Goal: Task Accomplishment & Management: Manage account settings

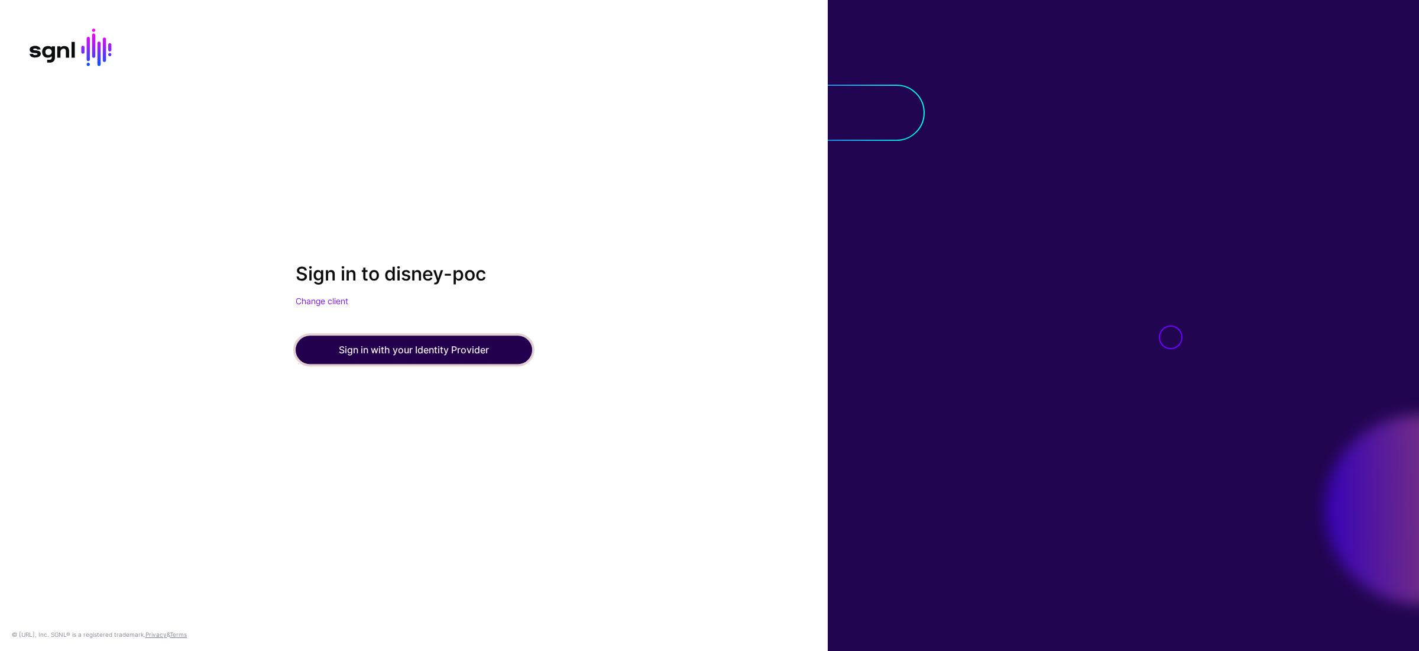
click at [464, 345] on button "Sign in with your Identity Provider" at bounding box center [414, 350] width 237 height 28
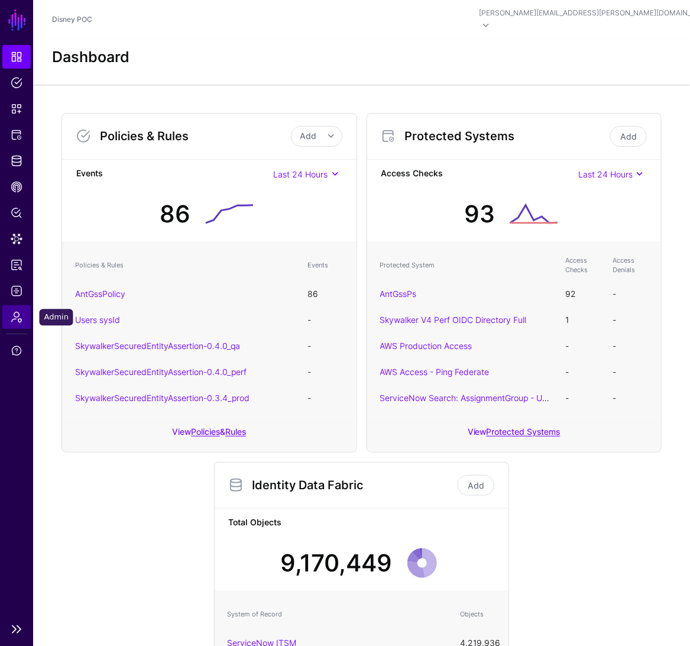
click at [18, 318] on span "Admin" at bounding box center [17, 317] width 12 height 12
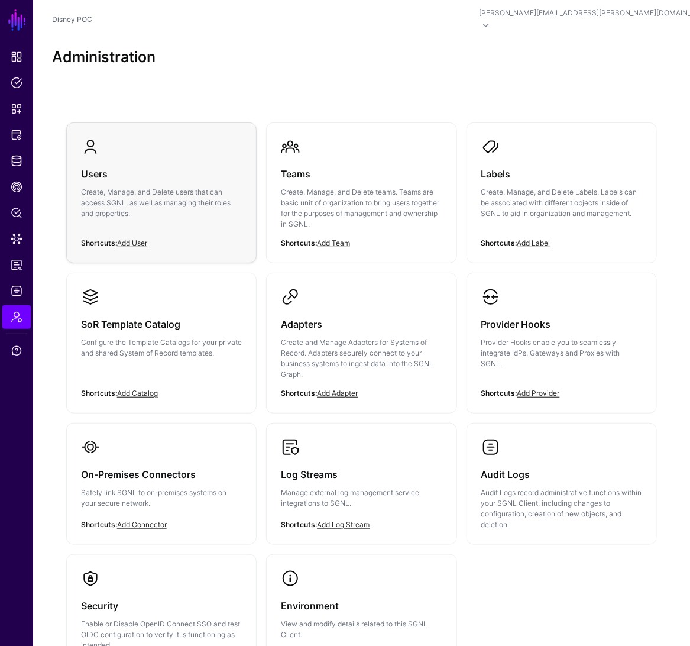
click at [168, 156] on div "Users Create, Manage, and Delete users that can access SGNL, as well as managin…" at bounding box center [161, 197] width 161 height 82
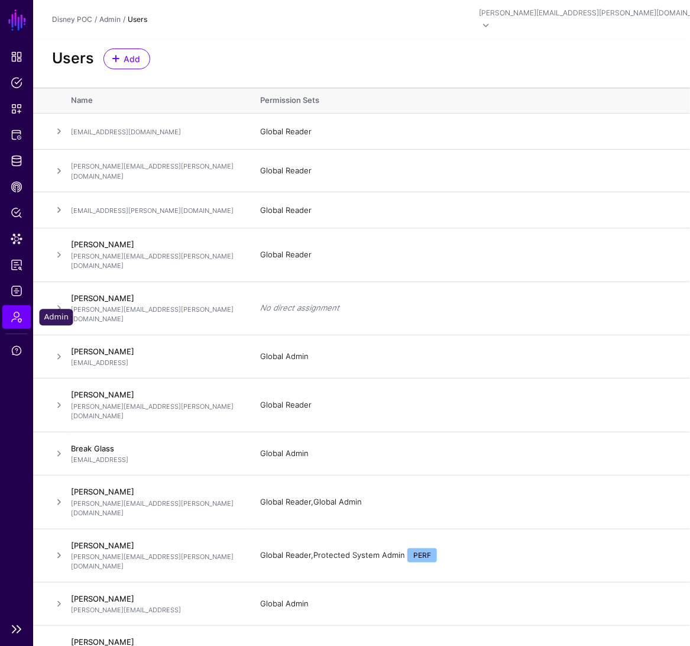
click at [8, 325] on link "Admin" at bounding box center [16, 317] width 28 height 24
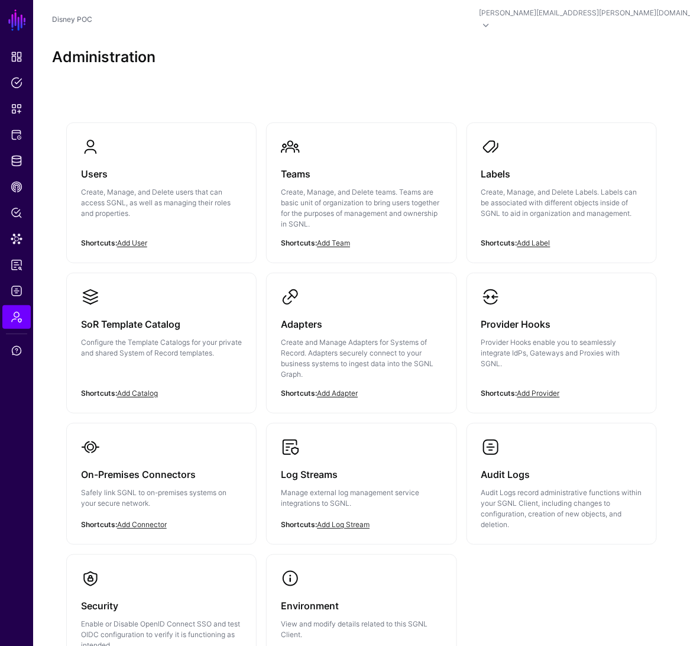
click at [185, 138] on link "Users Create, Manage, and Delete users that can access SGNL, as well as managin…" at bounding box center [161, 187] width 189 height 129
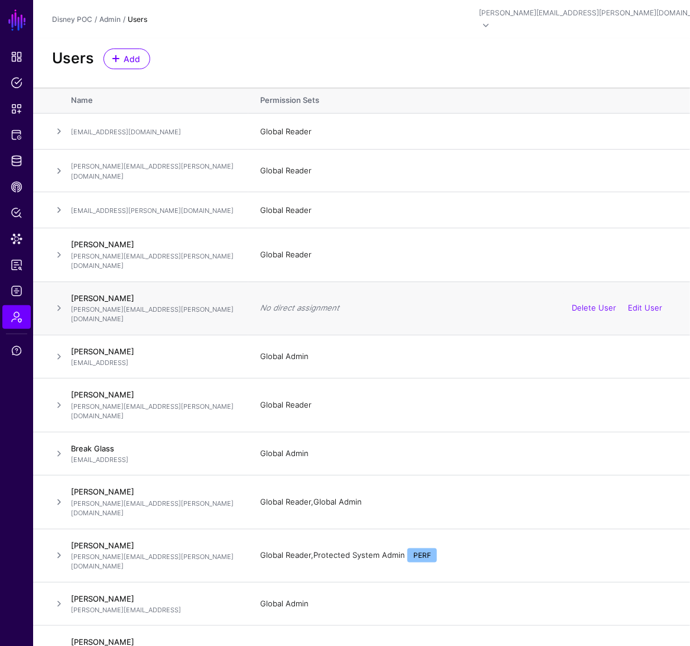
click at [54, 301] on span at bounding box center [59, 308] width 14 height 14
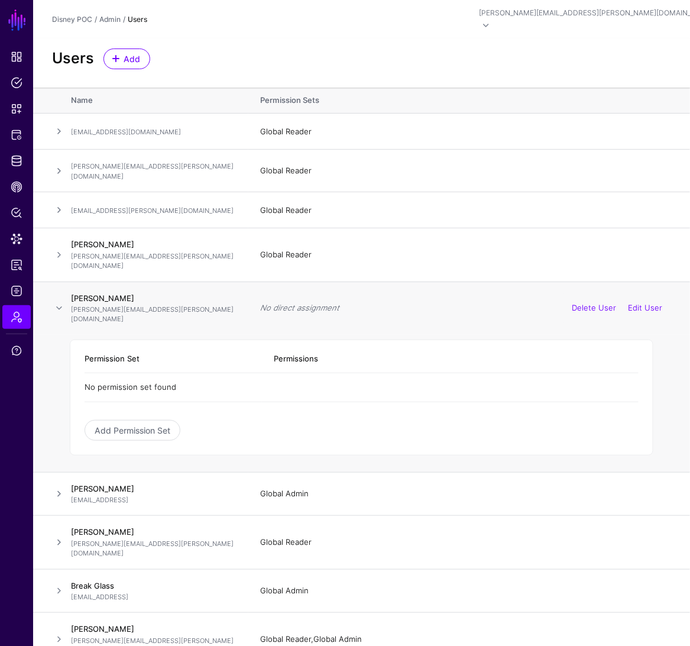
click at [60, 301] on span at bounding box center [59, 308] width 14 height 14
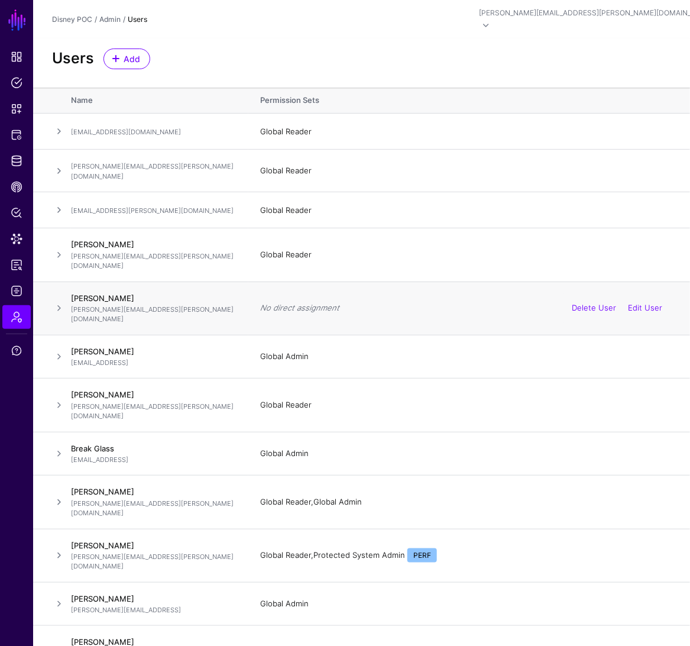
click at [59, 301] on span at bounding box center [59, 308] width 14 height 14
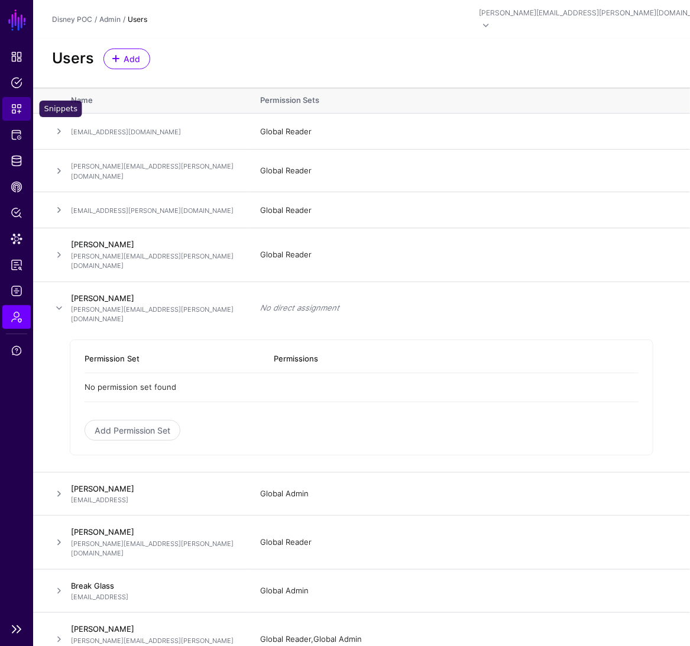
click at [14, 111] on span "Snippets" at bounding box center [17, 109] width 12 height 12
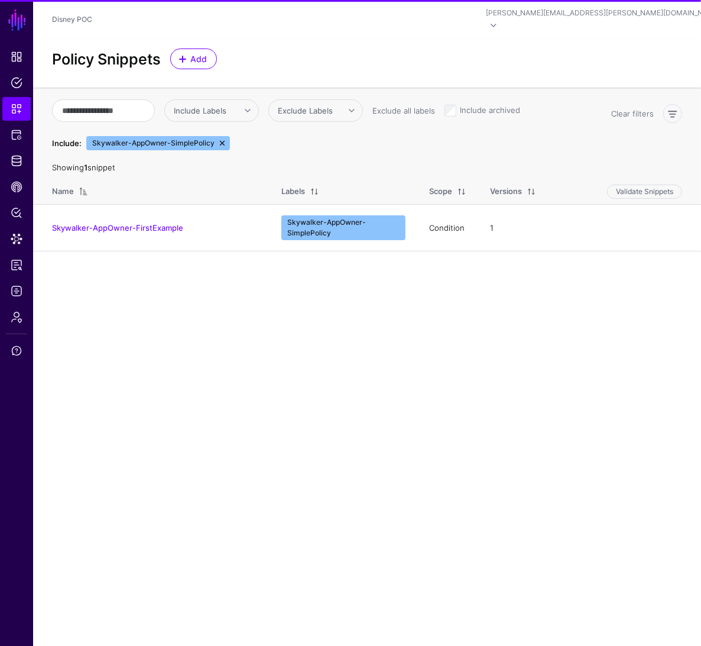
click at [219, 138] on link at bounding box center [222, 142] width 9 height 9
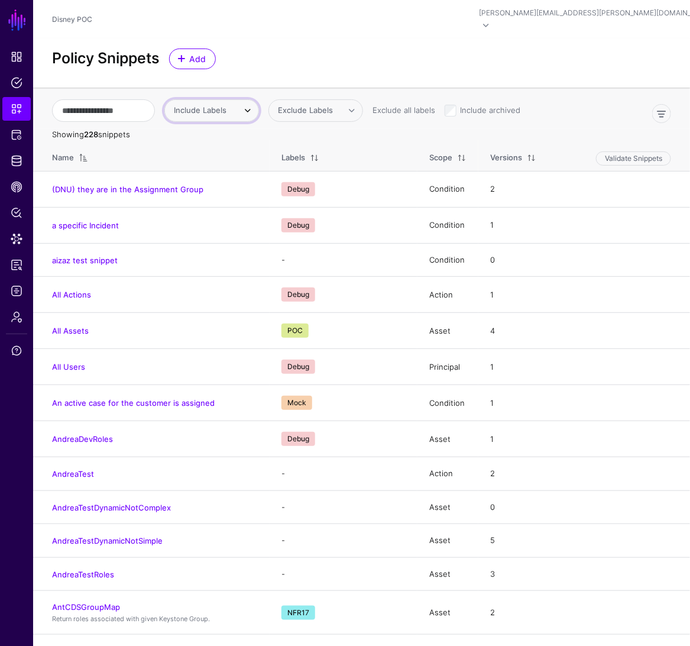
click at [206, 105] on span "Include Labels" at bounding box center [200, 109] width 53 height 9
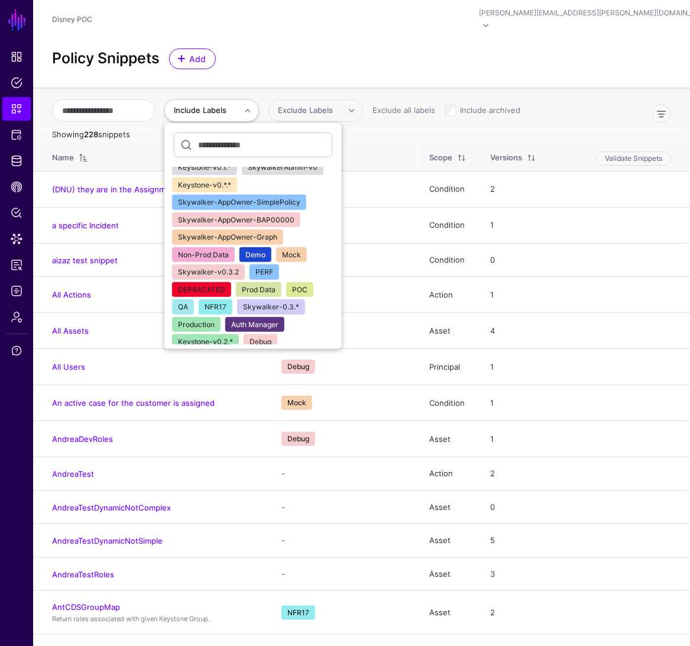
scroll to position [50, 0]
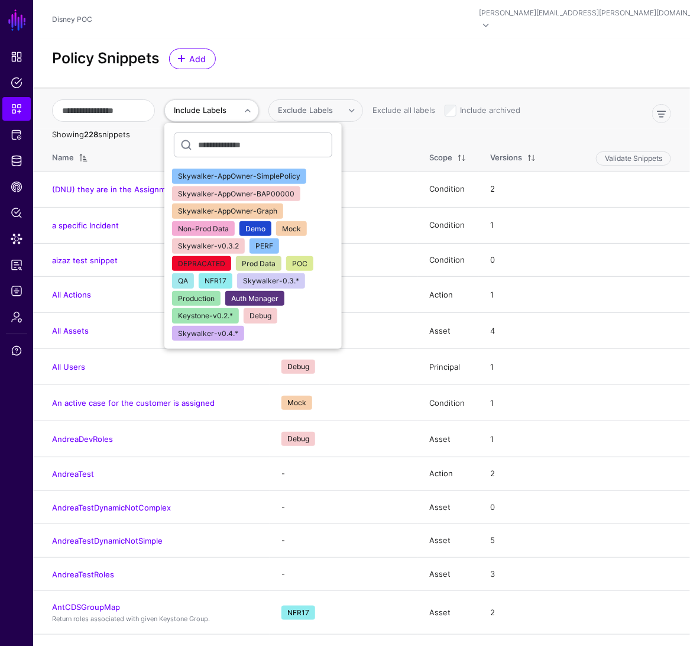
click at [225, 329] on span "Skywalker-v0.4.*" at bounding box center [208, 333] width 60 height 9
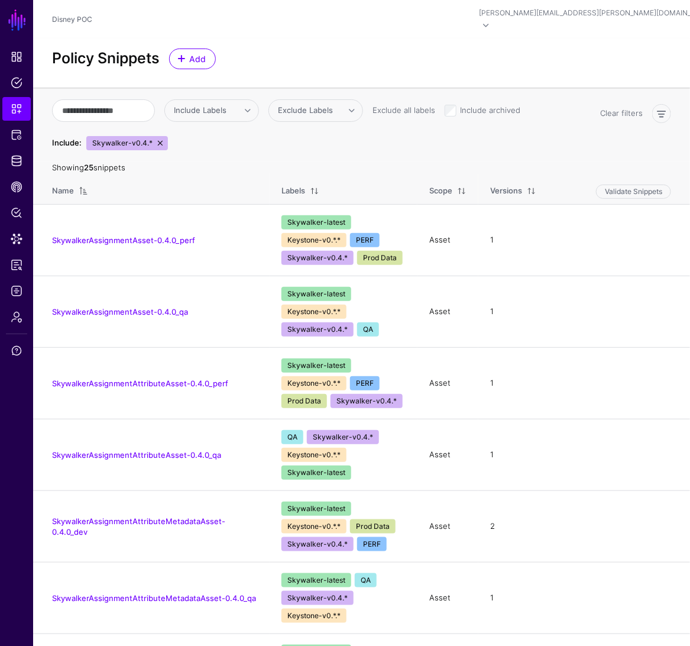
click at [157, 138] on link at bounding box center [160, 142] width 9 height 9
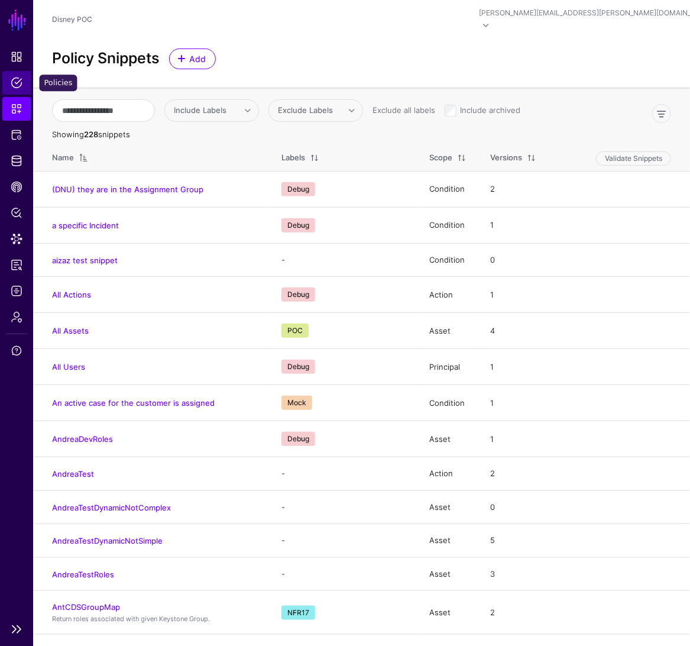
click at [17, 88] on span "Policies" at bounding box center [17, 83] width 12 height 12
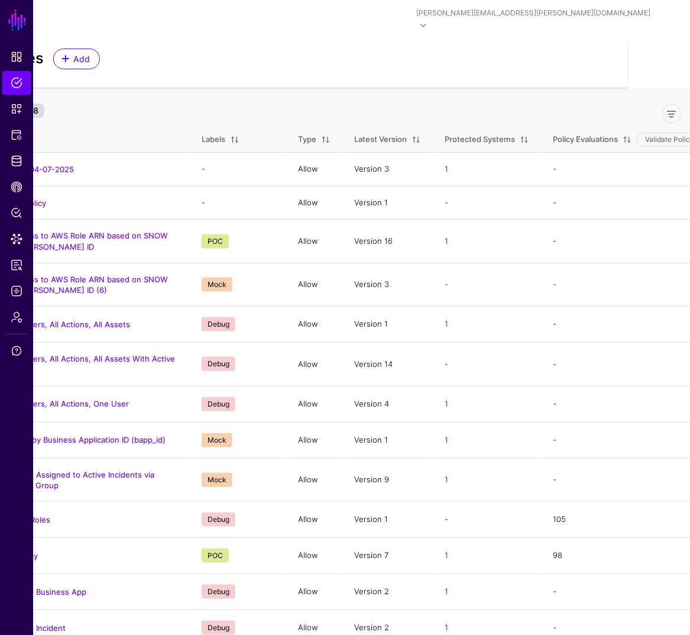
scroll to position [0, 83]
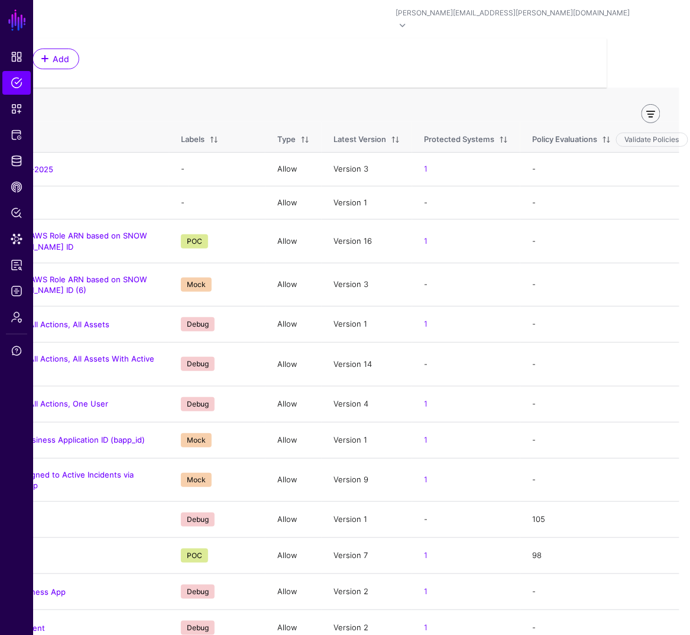
click at [653, 104] on link at bounding box center [651, 113] width 19 height 19
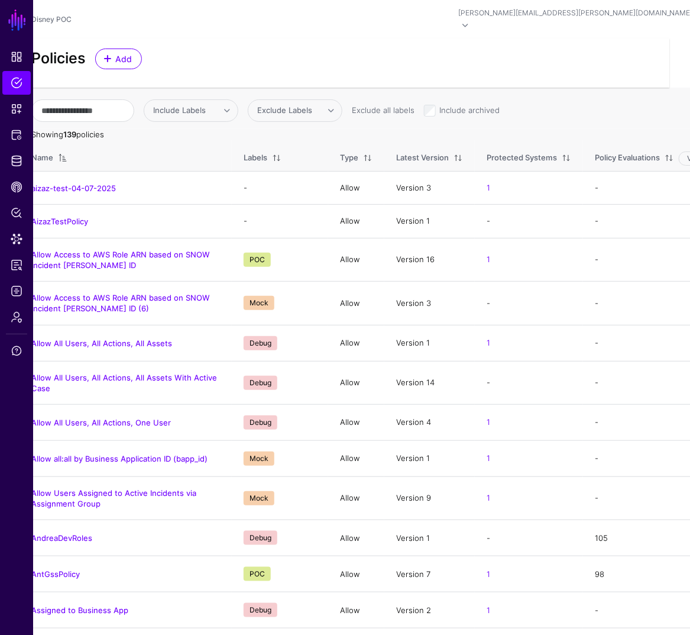
scroll to position [0, 0]
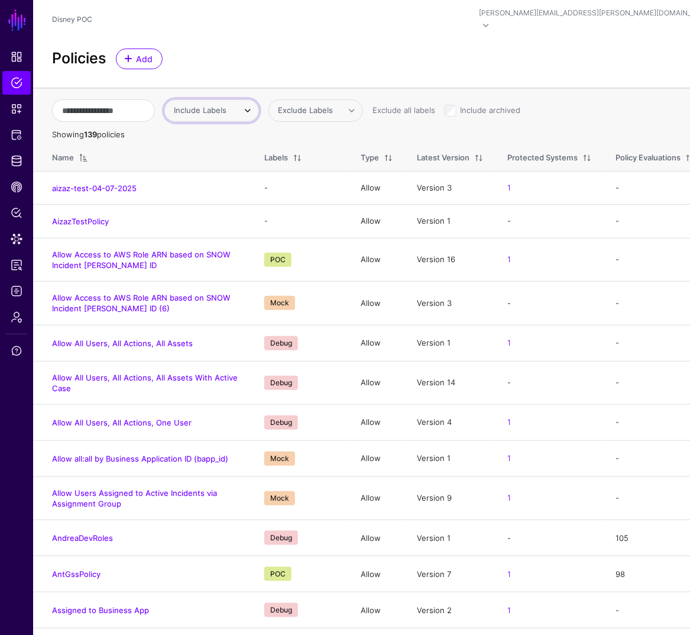
click at [176, 99] on link "Include Labels" at bounding box center [211, 110] width 95 height 22
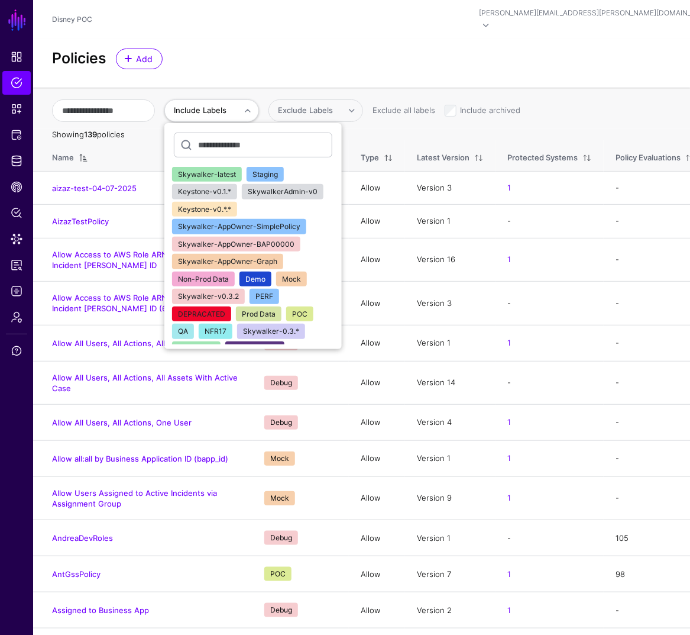
click at [220, 152] on div at bounding box center [252, 147] width 177 height 39
click at [219, 170] on span "Skywalker-latest" at bounding box center [207, 174] width 58 height 9
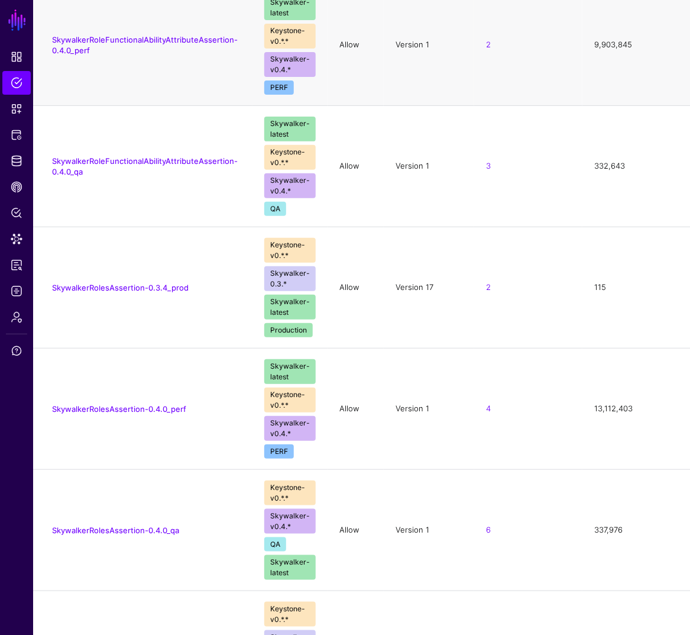
scroll to position [2873, 0]
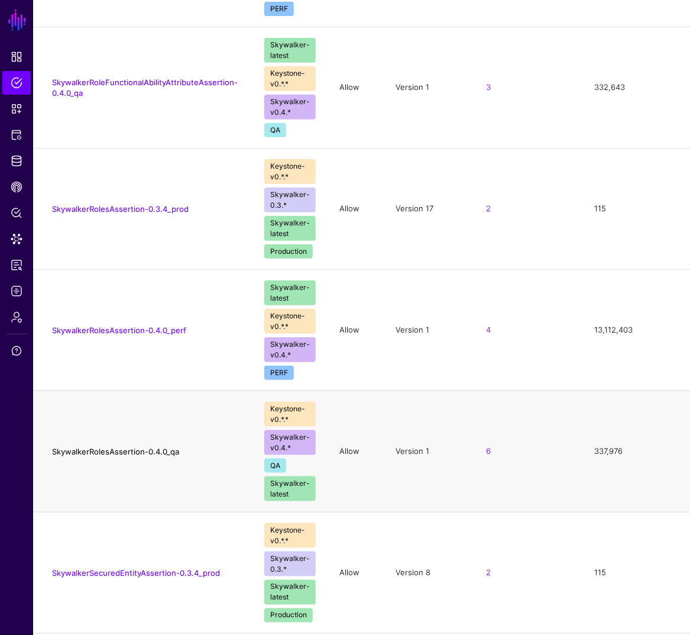
click at [137, 446] on link "SkywalkerRolesAssertion-0.4.0_qa" at bounding box center [115, 450] width 127 height 9
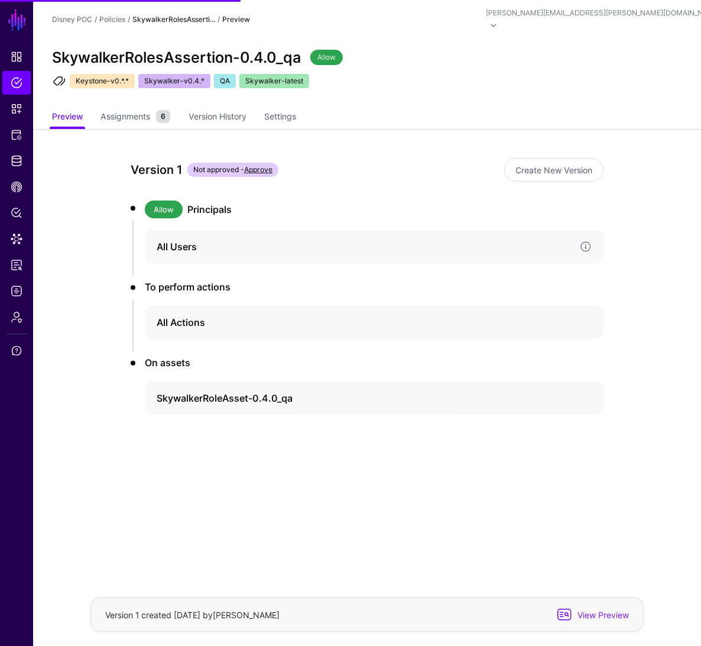
click at [171, 240] on h4 "All Users" at bounding box center [364, 247] width 414 height 14
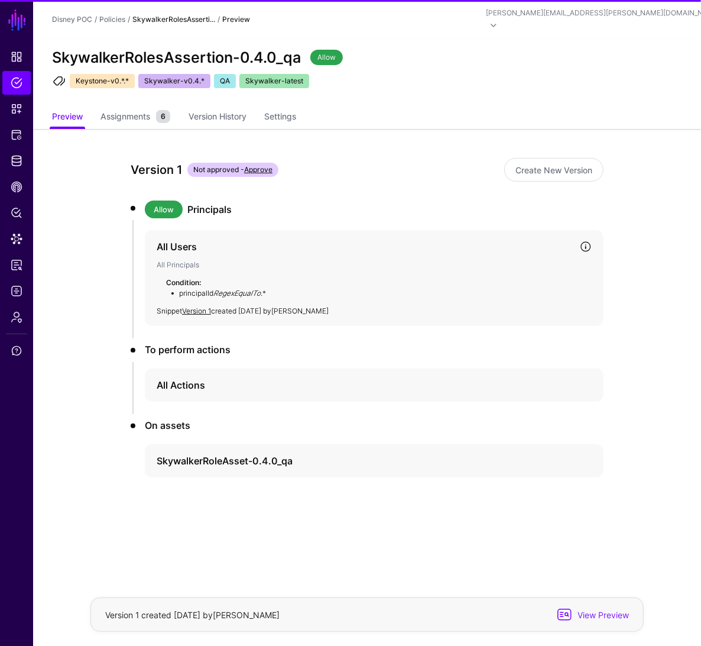
click at [171, 240] on h4 "All Users" at bounding box center [364, 247] width 414 height 14
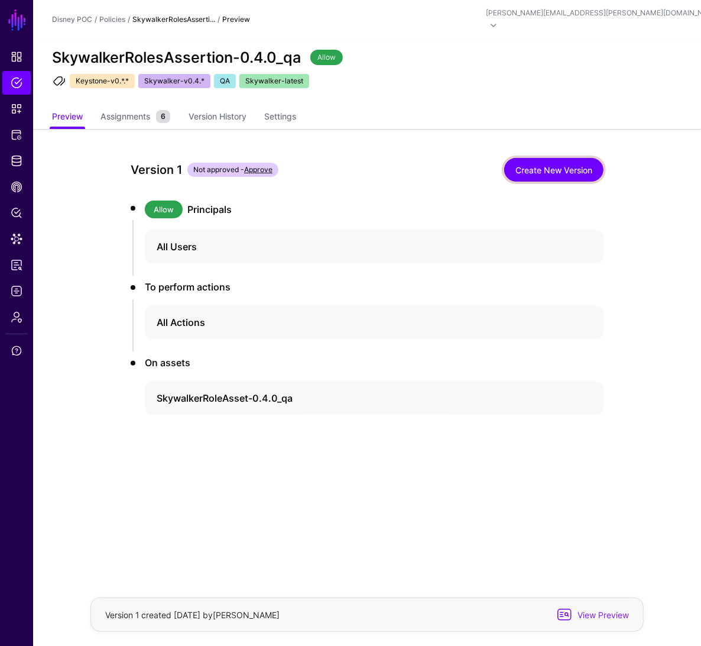
click at [513, 158] on link "Create New Version" at bounding box center [553, 170] width 99 height 24
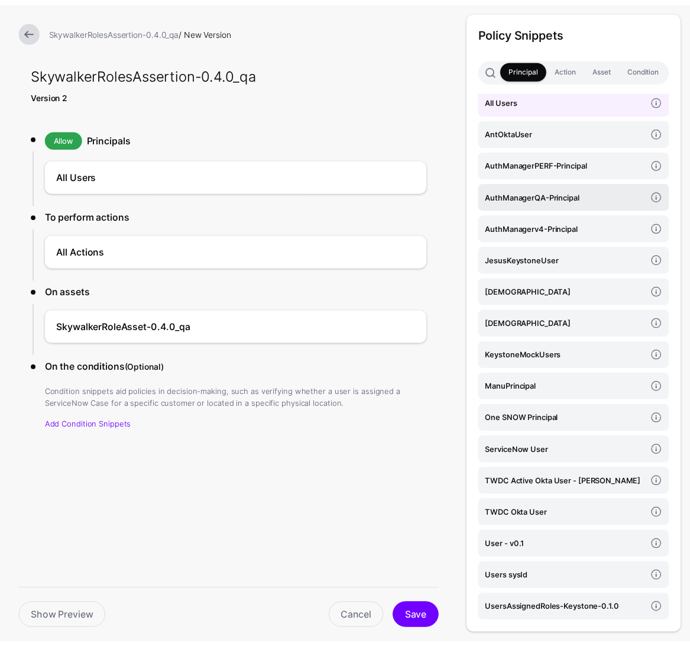
scroll to position [7, 0]
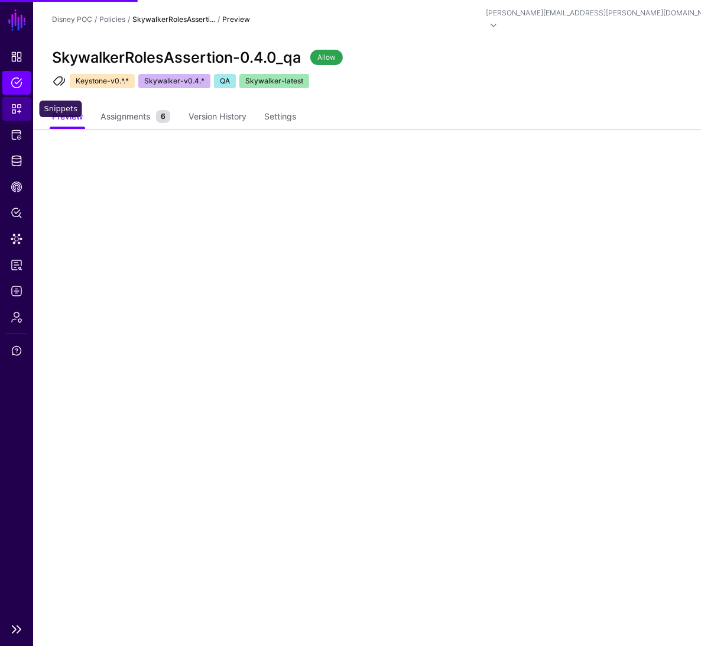
click at [20, 111] on span "Snippets" at bounding box center [17, 109] width 12 height 12
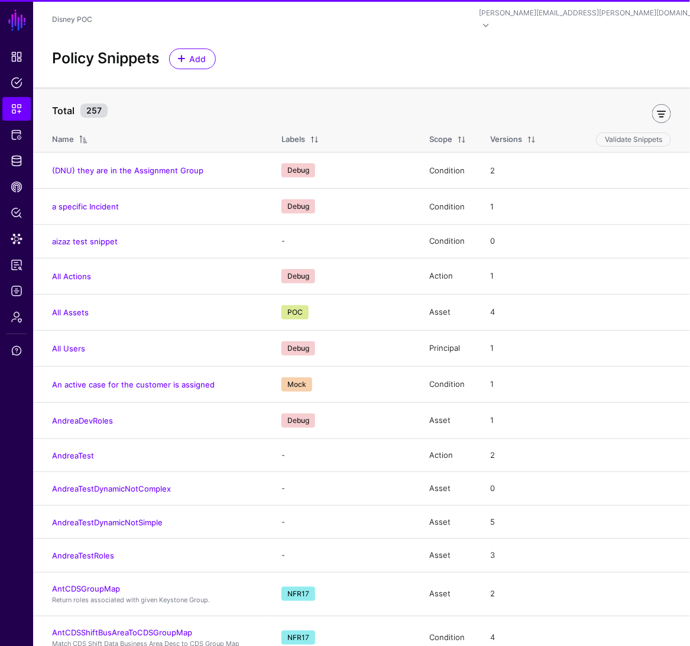
click at [663, 104] on link at bounding box center [661, 113] width 19 height 19
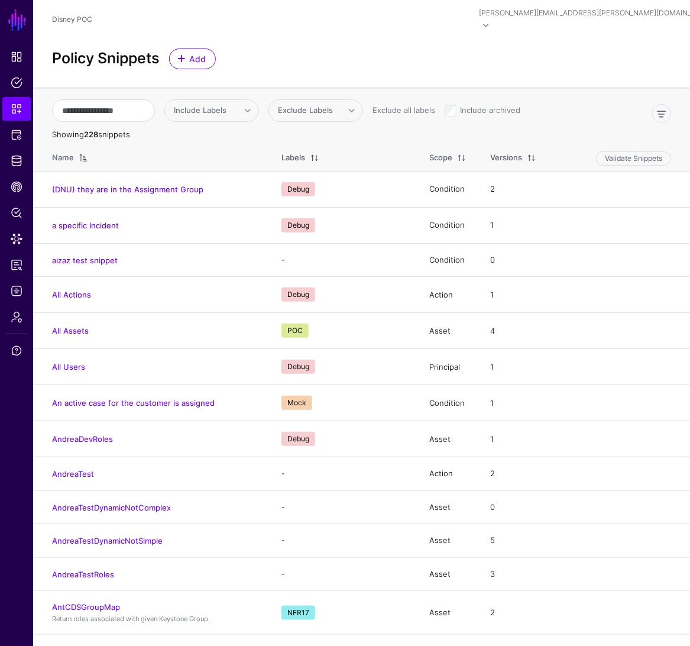
click at [458, 153] on span at bounding box center [461, 157] width 9 height 9
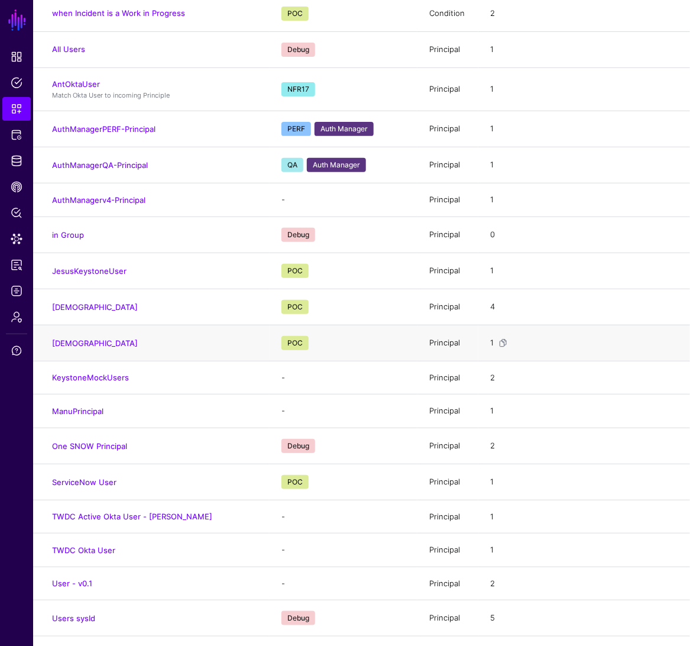
scroll to position [9715, 0]
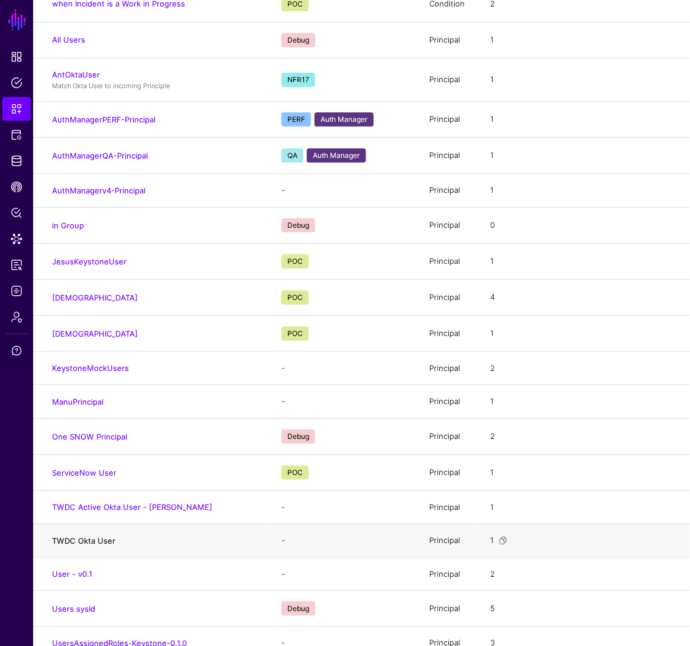
click at [85, 536] on link "TWDC Okta User" at bounding box center [83, 540] width 63 height 9
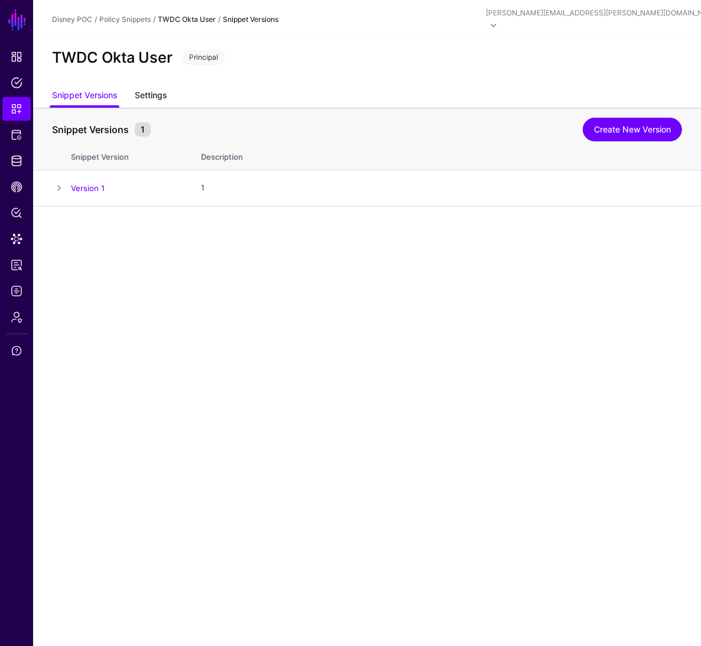
click at [145, 85] on link "Settings" at bounding box center [151, 96] width 32 height 22
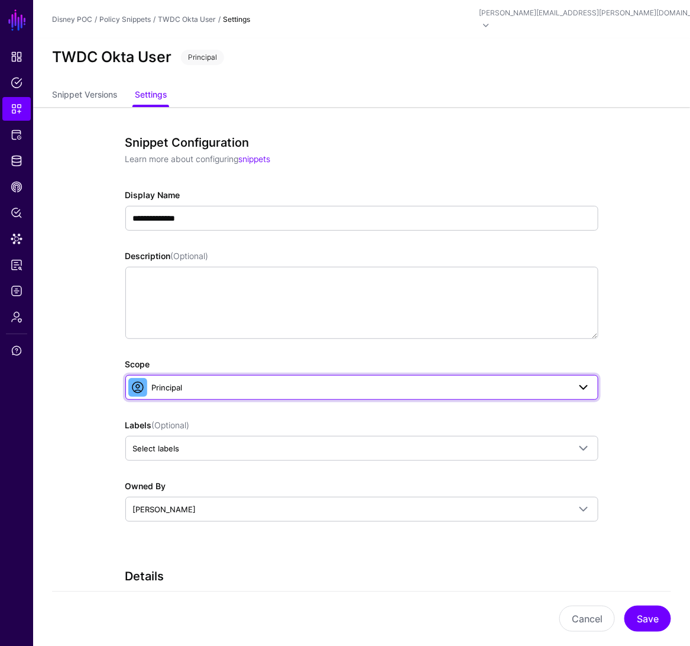
click at [266, 381] on span "Principal" at bounding box center [361, 387] width 418 height 13
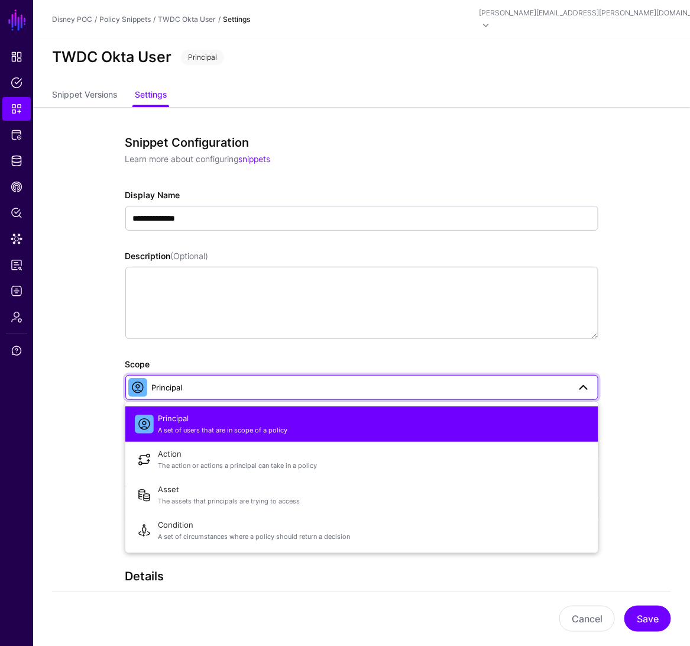
click at [266, 381] on span "Principal" at bounding box center [361, 387] width 418 height 13
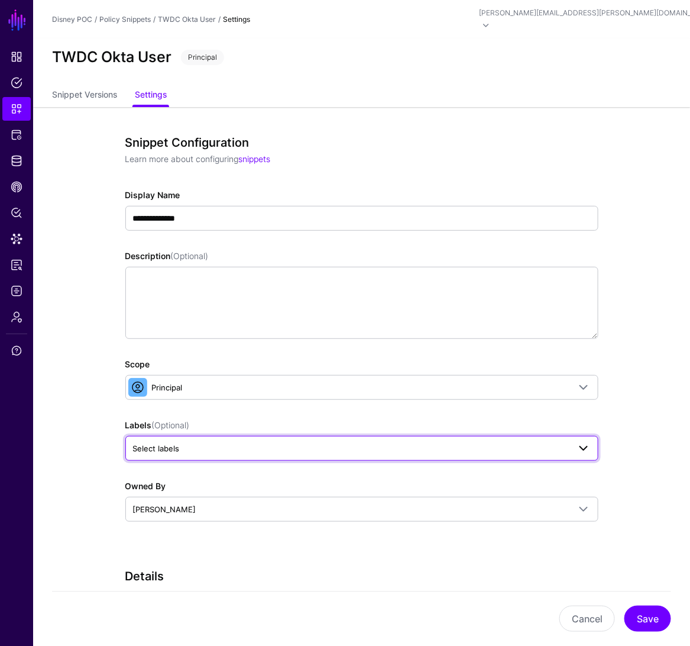
click at [236, 442] on span "Select labels" at bounding box center [351, 448] width 436 height 13
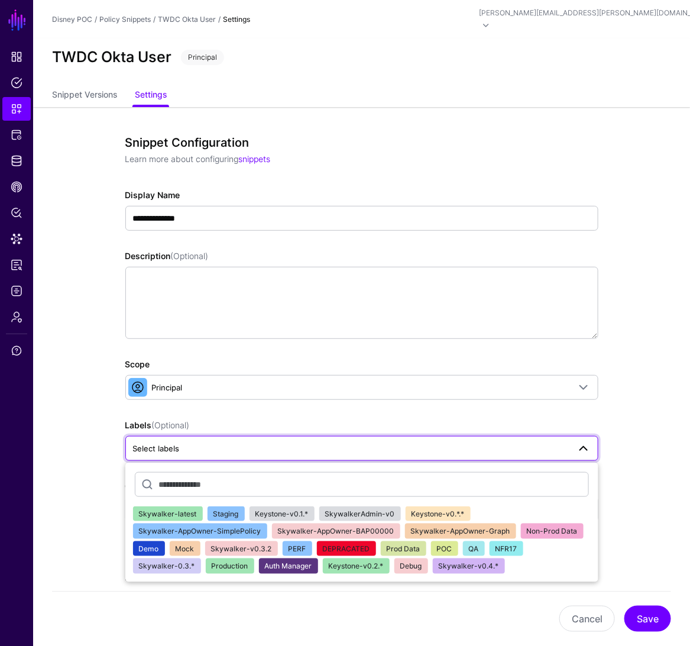
click at [240, 526] on span "Skywalker-AppOwner-SimplePolicy" at bounding box center [200, 530] width 122 height 9
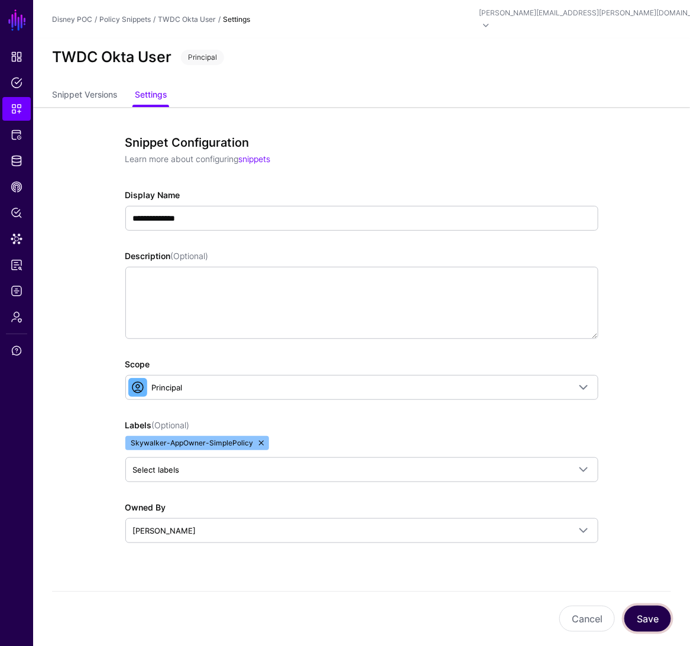
click at [652, 614] on button "Save" at bounding box center [647, 619] width 47 height 26
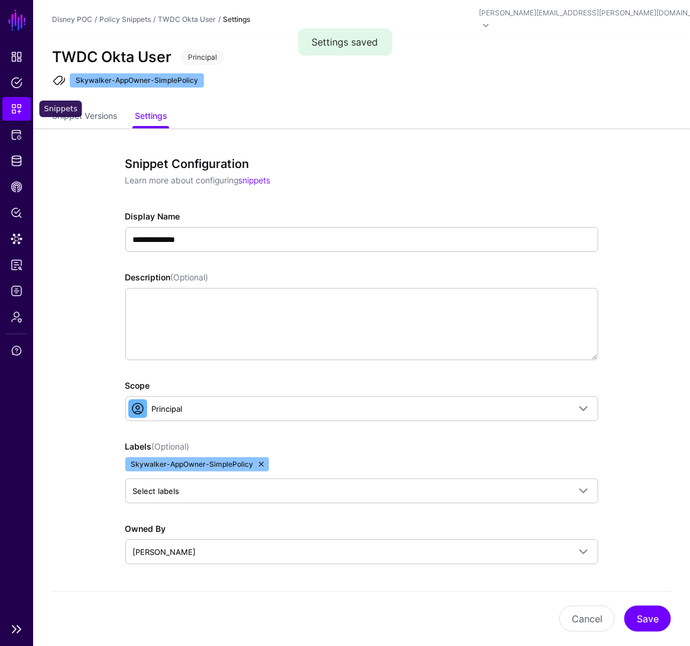
click at [24, 105] on link "Snippets" at bounding box center [16, 109] width 28 height 24
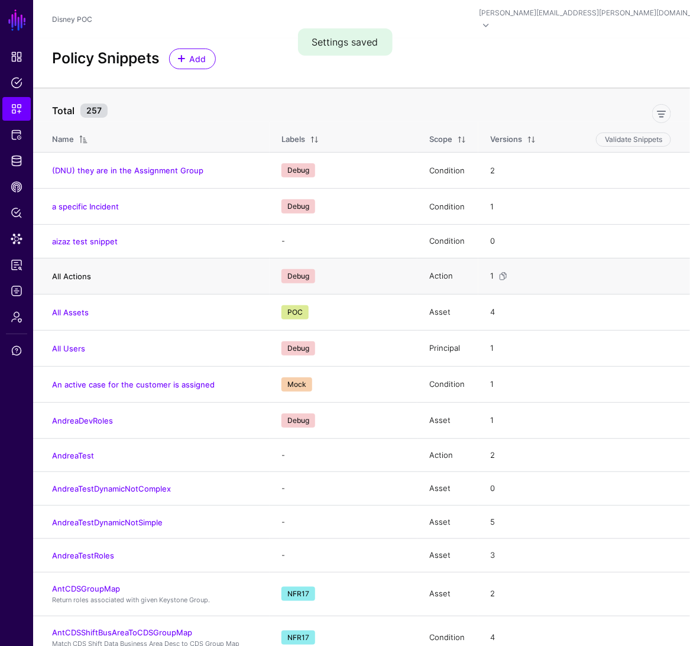
click at [82, 271] on link "All Actions" at bounding box center [71, 275] width 39 height 9
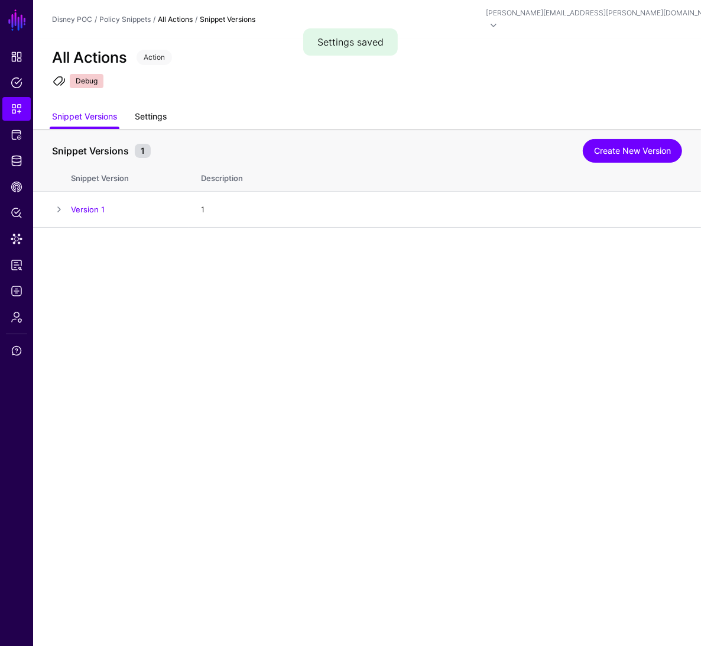
click at [154, 106] on link "Settings" at bounding box center [151, 117] width 32 height 22
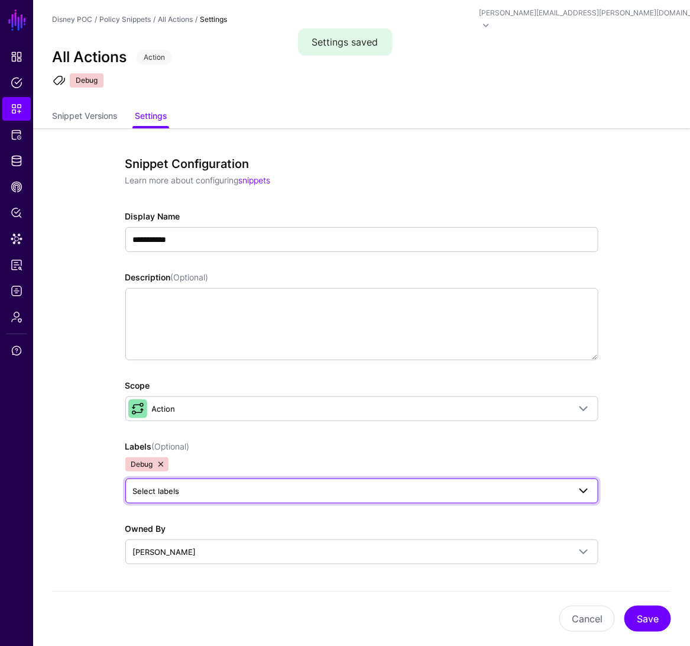
click at [200, 488] on link "Select labels" at bounding box center [361, 490] width 473 height 25
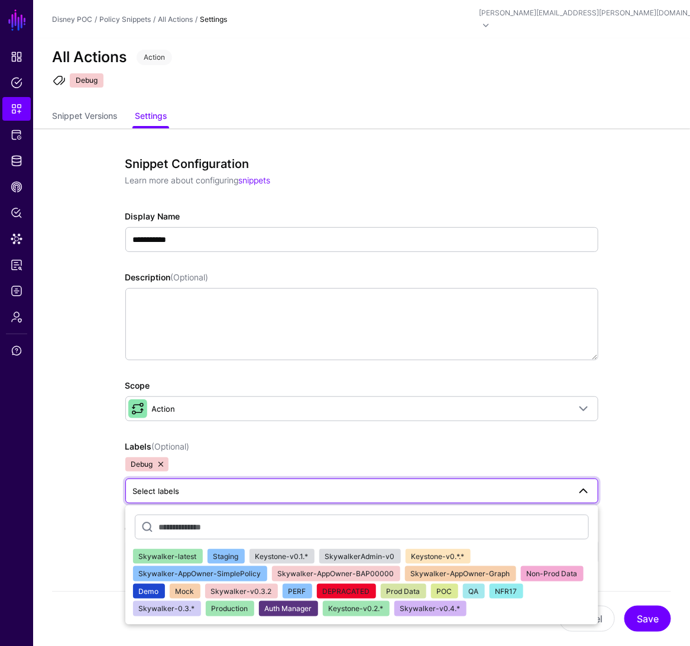
click at [250, 569] on span "Skywalker-AppOwner-SimplePolicy" at bounding box center [200, 573] width 122 height 9
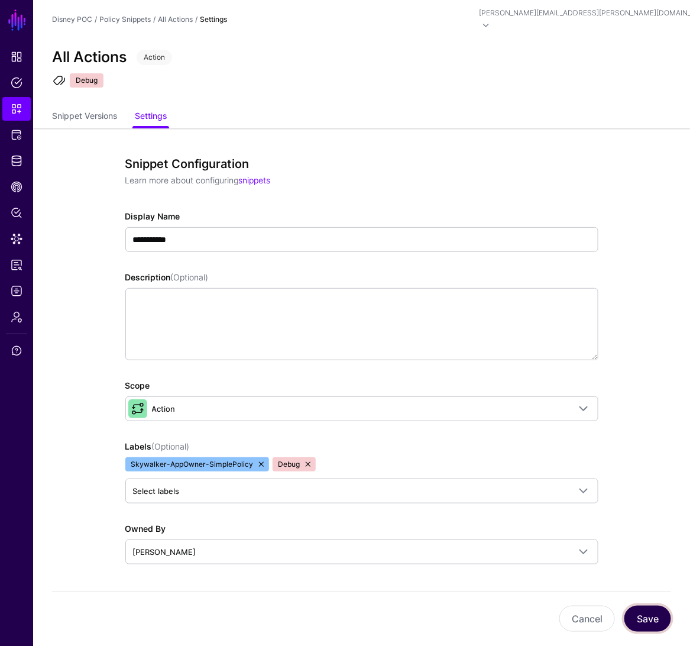
click at [659, 615] on button "Save" at bounding box center [647, 619] width 47 height 26
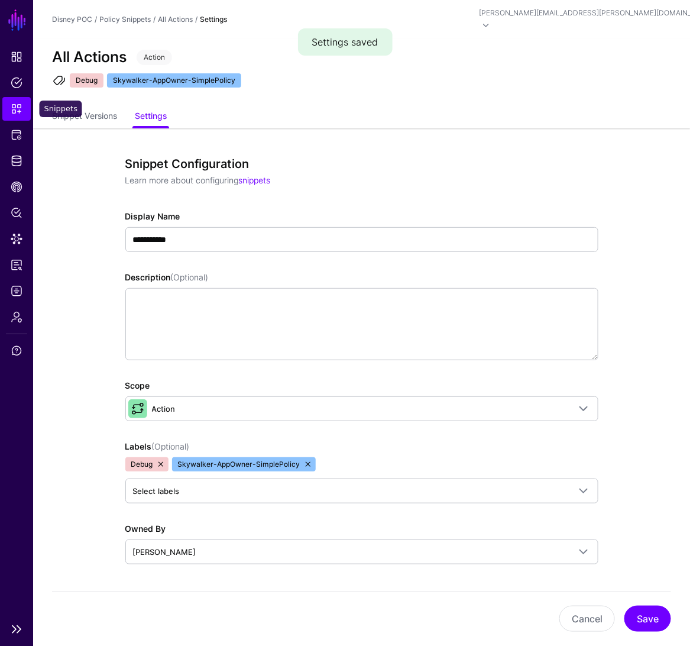
click at [14, 108] on span "Snippets" at bounding box center [17, 109] width 12 height 12
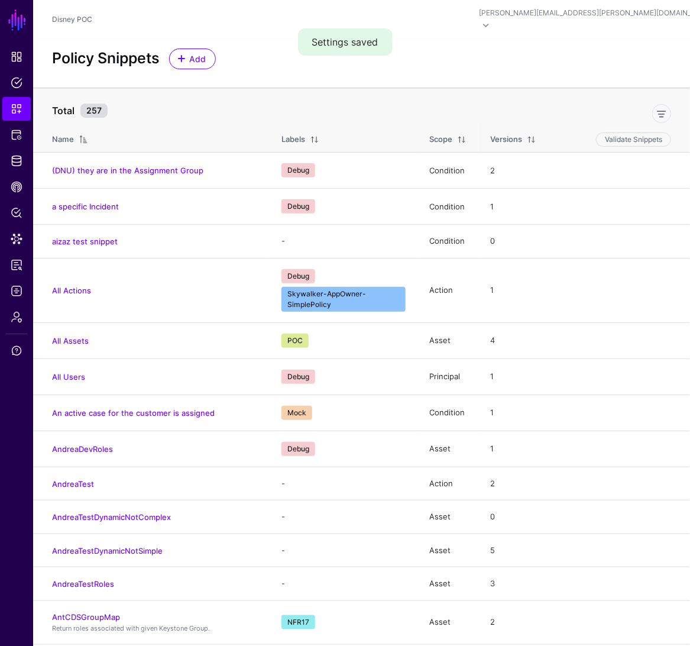
click at [451, 134] on div "Scope" at bounding box center [440, 140] width 23 height 12
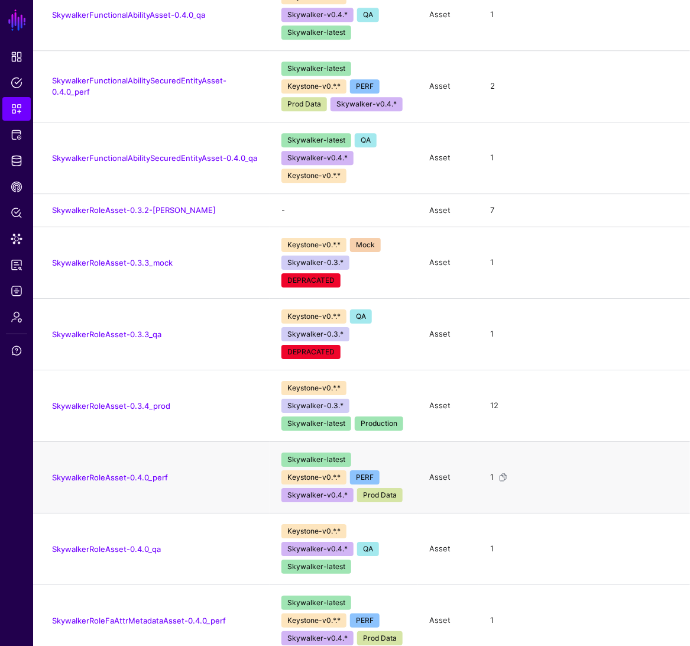
scroll to position [6518, 0]
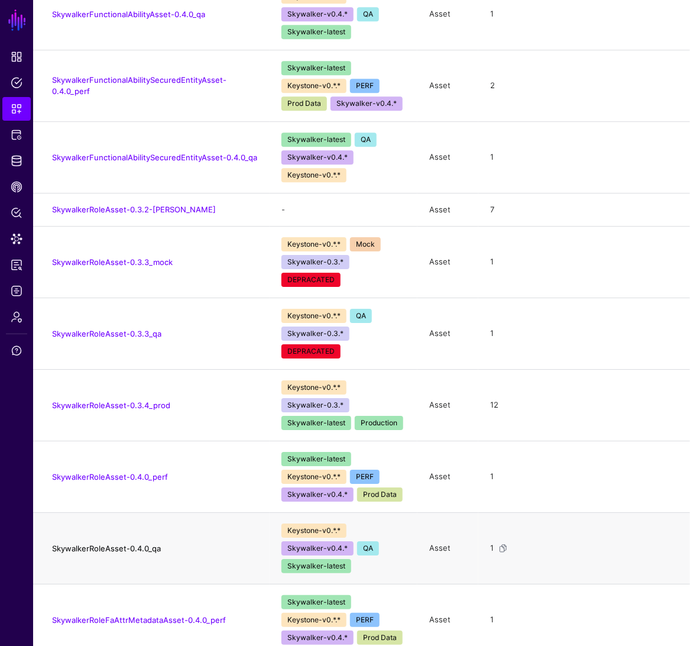
click at [136, 543] on link "SkywalkerRoleAsset-0.4.0_qa" at bounding box center [106, 547] width 109 height 9
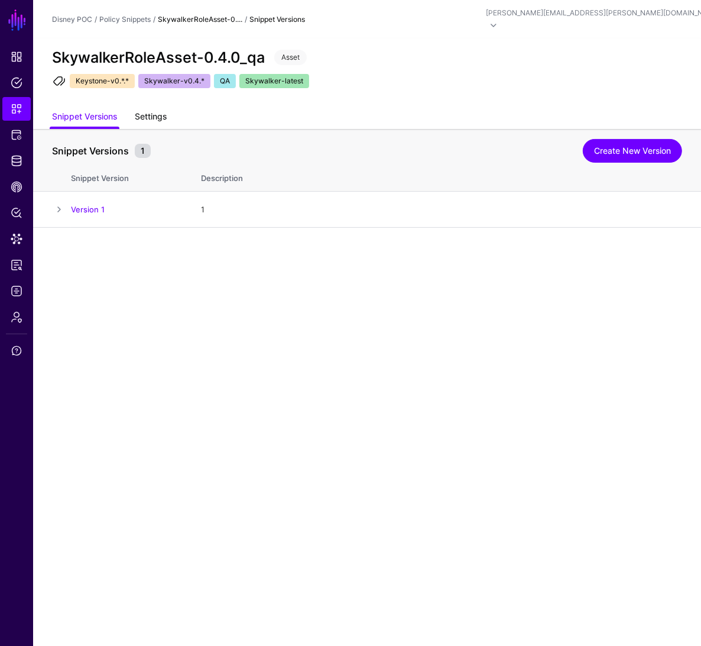
click at [153, 107] on link "Settings" at bounding box center [151, 117] width 32 height 22
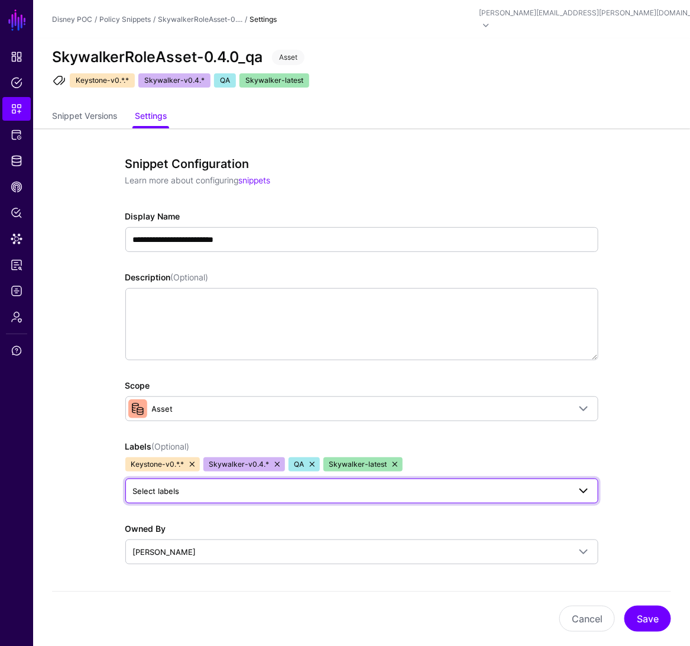
click at [316, 484] on span "Select labels" at bounding box center [351, 490] width 436 height 13
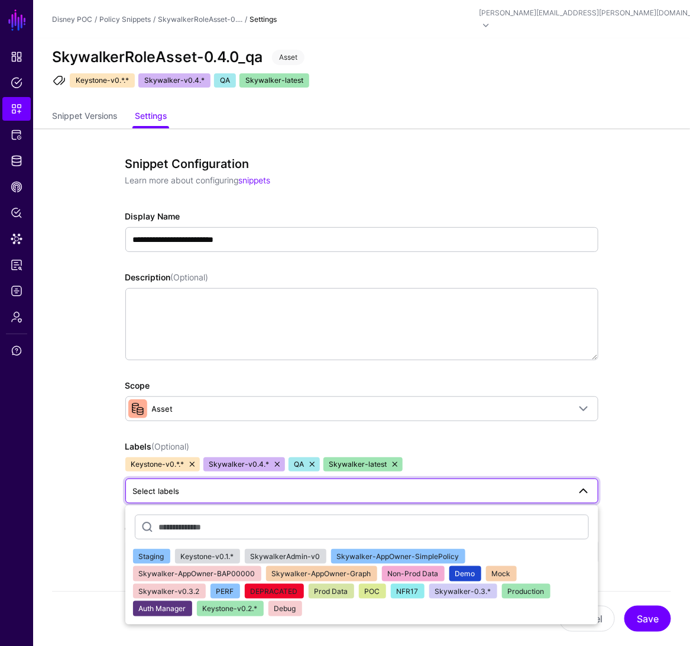
click at [436, 552] on span "Skywalker-AppOwner-SimplePolicy" at bounding box center [398, 556] width 122 height 9
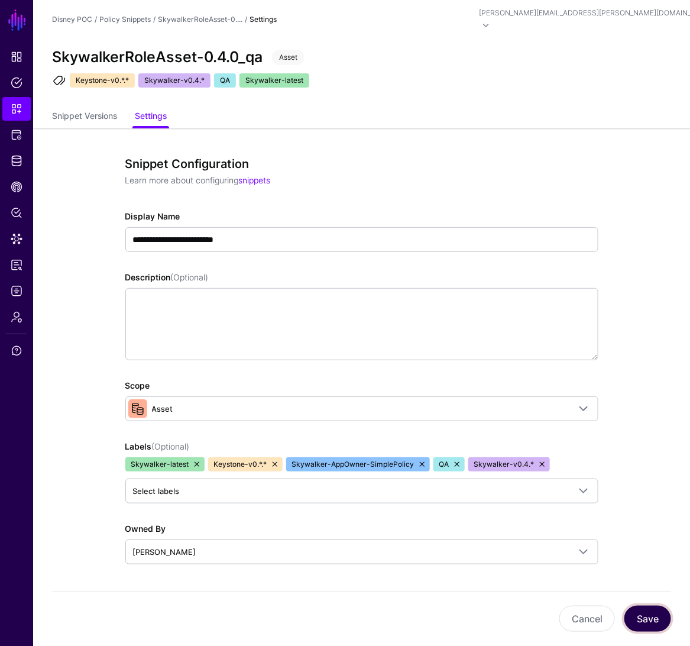
click at [667, 626] on button "Save" at bounding box center [647, 619] width 47 height 26
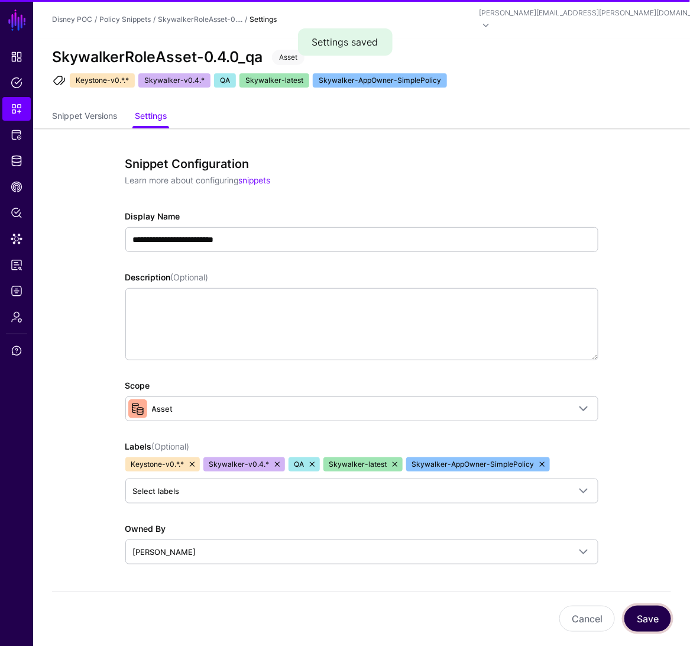
click at [664, 620] on button "Save" at bounding box center [647, 619] width 47 height 26
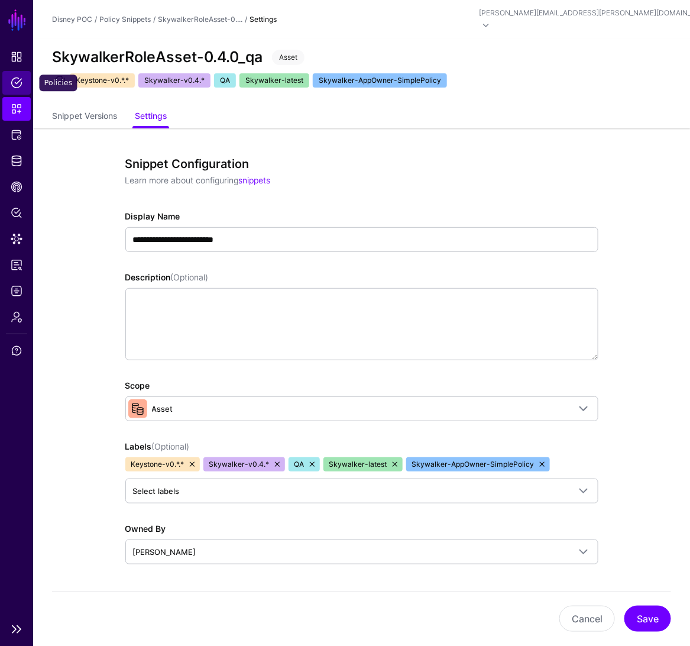
click at [16, 77] on span "Policies" at bounding box center [17, 83] width 12 height 12
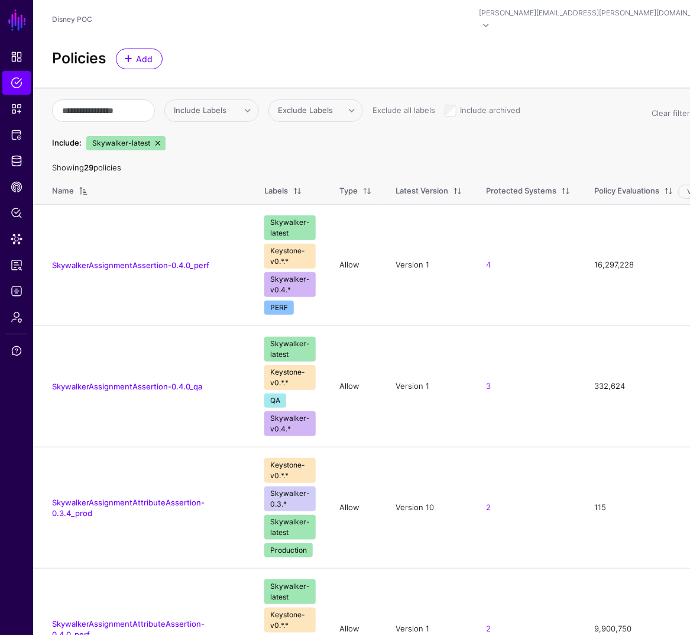
click at [157, 138] on link at bounding box center [157, 142] width 9 height 9
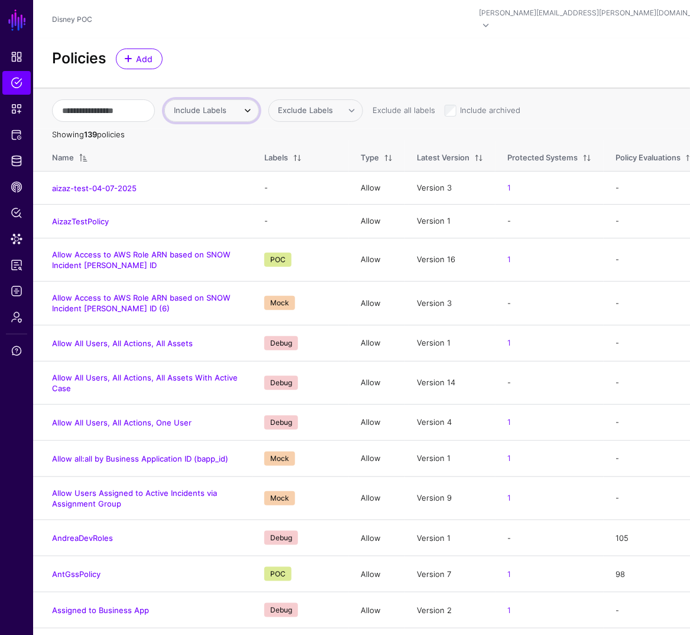
click at [211, 105] on span "Include Labels" at bounding box center [204, 111] width 60 height 12
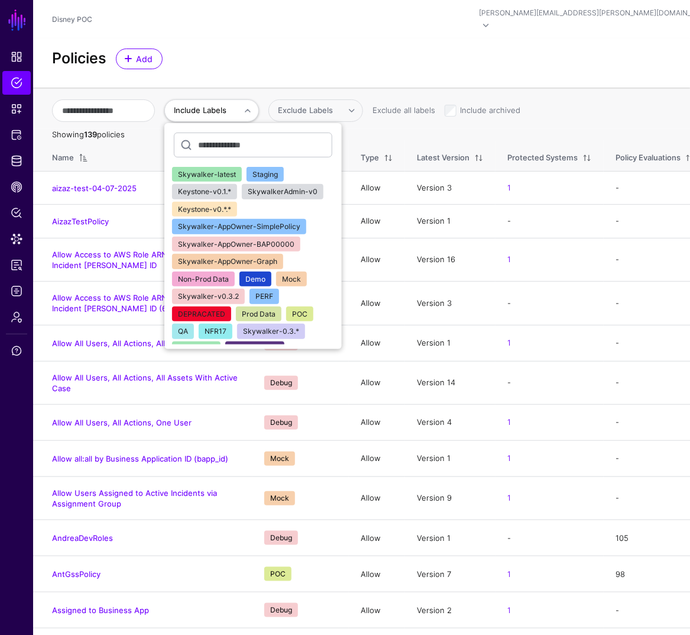
click at [273, 222] on span "Skywalker-AppOwner-SimplePolicy" at bounding box center [239, 226] width 122 height 9
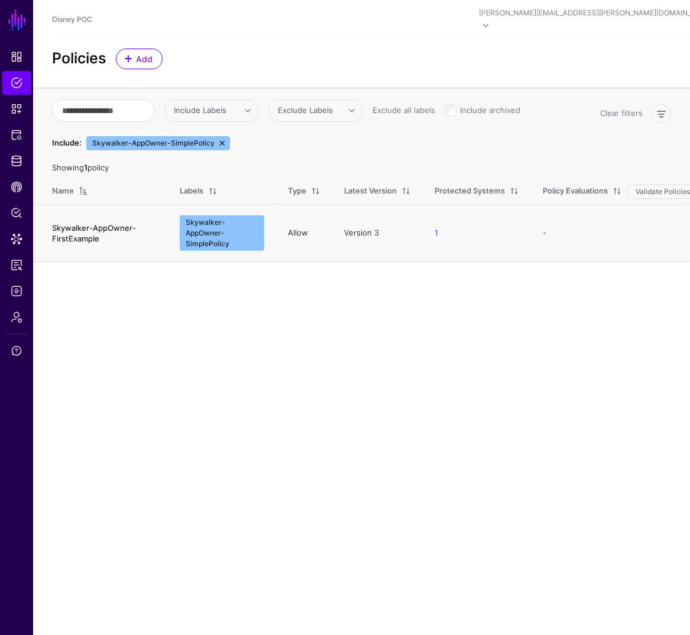
click at [95, 223] on link "Skywalker-AppOwner-FirstExample" at bounding box center [94, 233] width 84 height 20
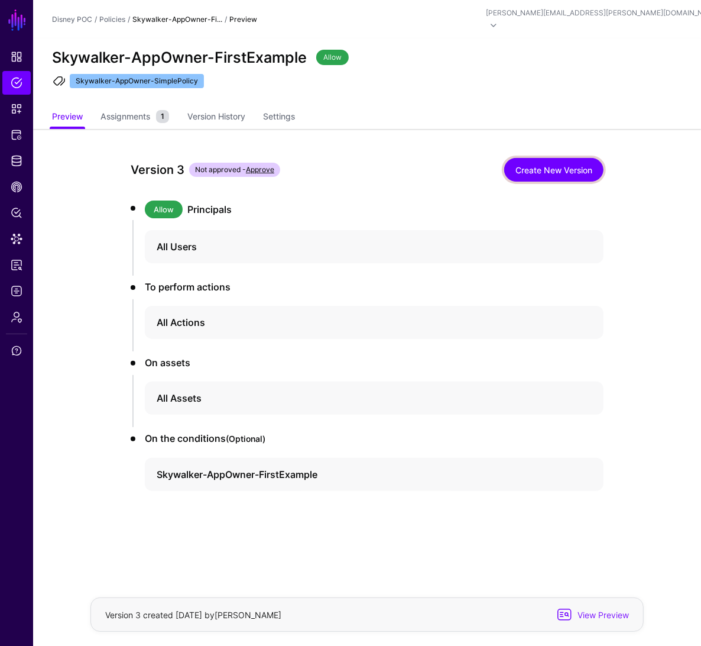
click at [578, 164] on link "Create New Version" at bounding box center [553, 170] width 99 height 24
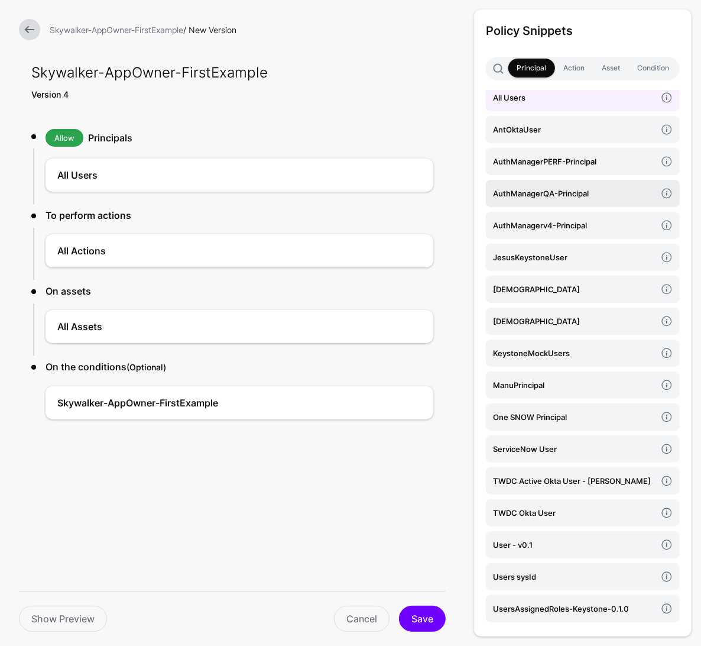
scroll to position [7, 0]
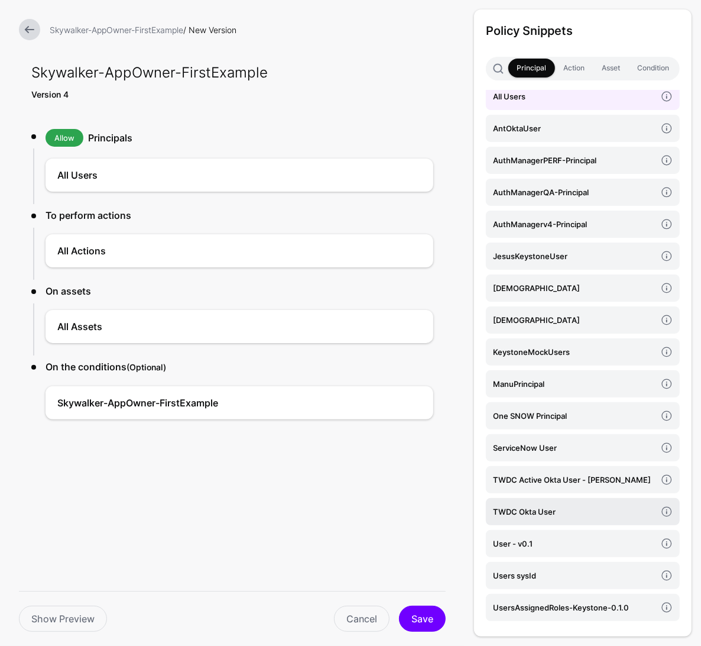
click at [539, 514] on h4 "TWDC Okta User" at bounding box center [574, 511] width 163 height 13
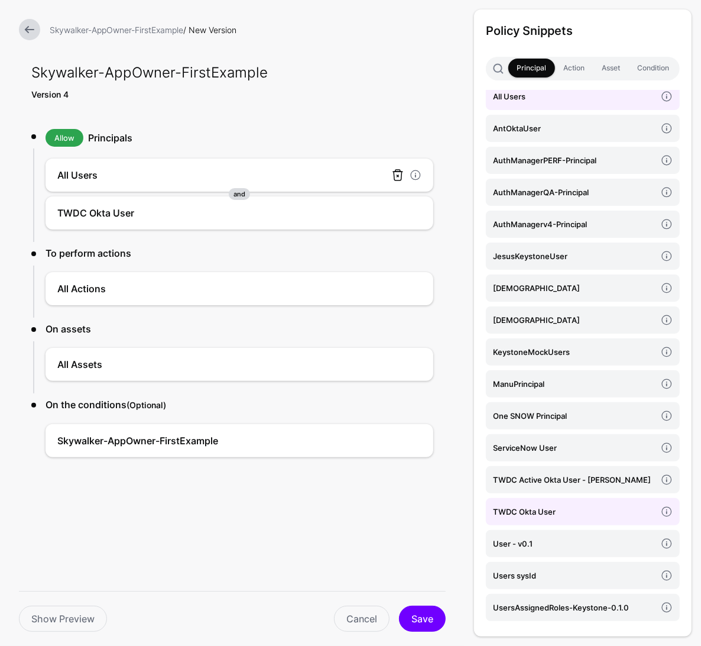
click at [400, 175] on link at bounding box center [398, 175] width 14 height 14
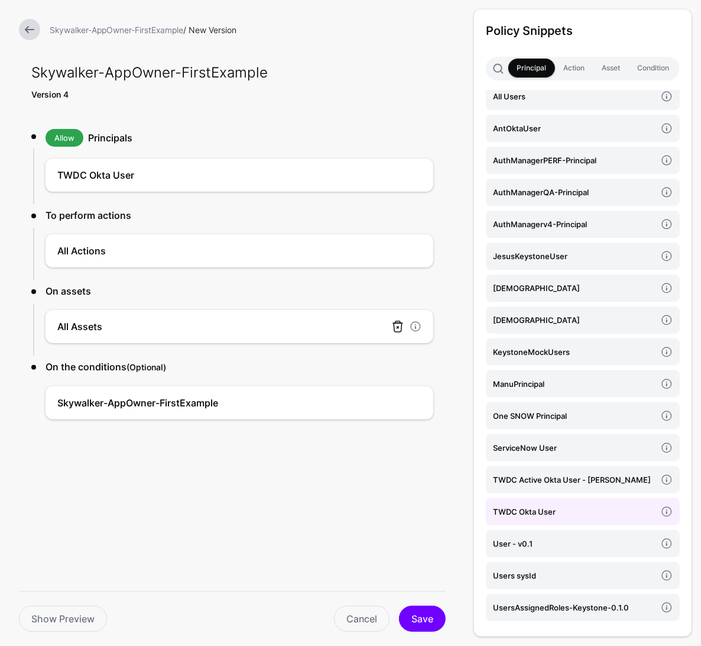
click at [397, 331] on link at bounding box center [398, 326] width 14 height 14
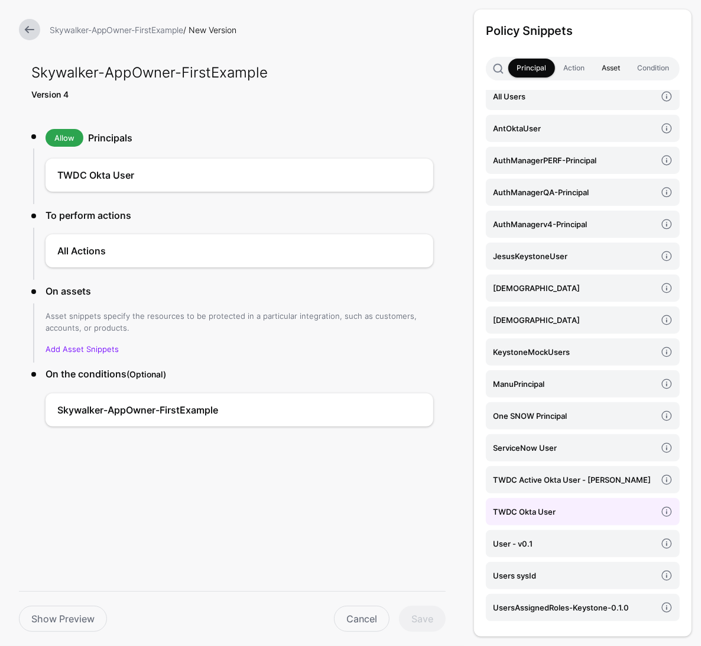
click at [602, 67] on link "Asset" at bounding box center [611, 68] width 35 height 19
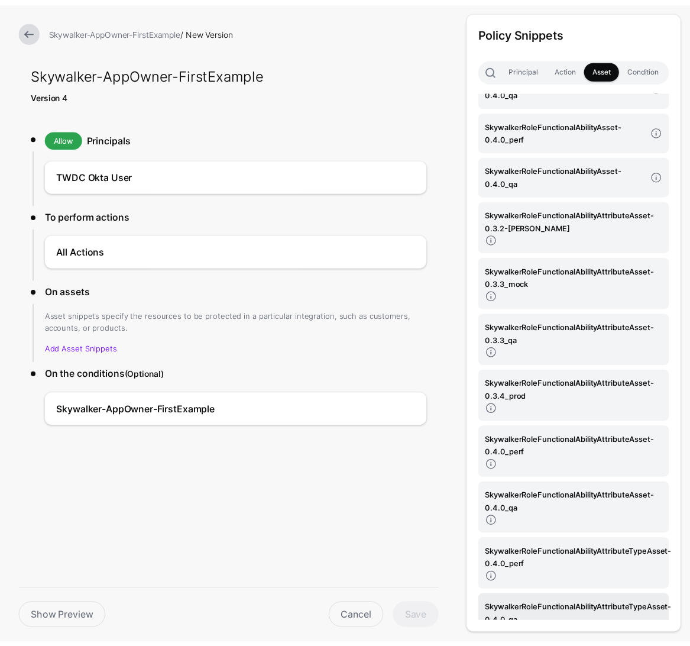
scroll to position [4348, 0]
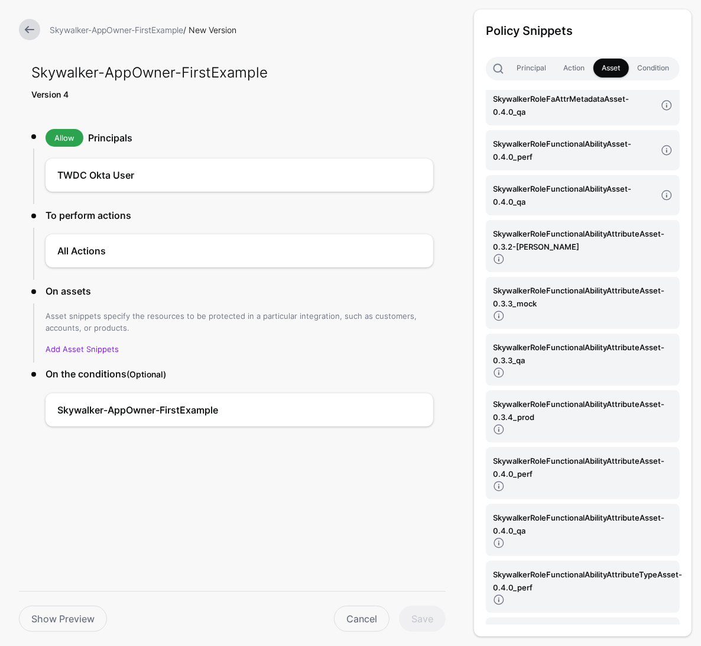
click at [588, 28] on h4 "SkywalkerRoleAsset-0.4.0_qa" at bounding box center [574, 21] width 163 height 13
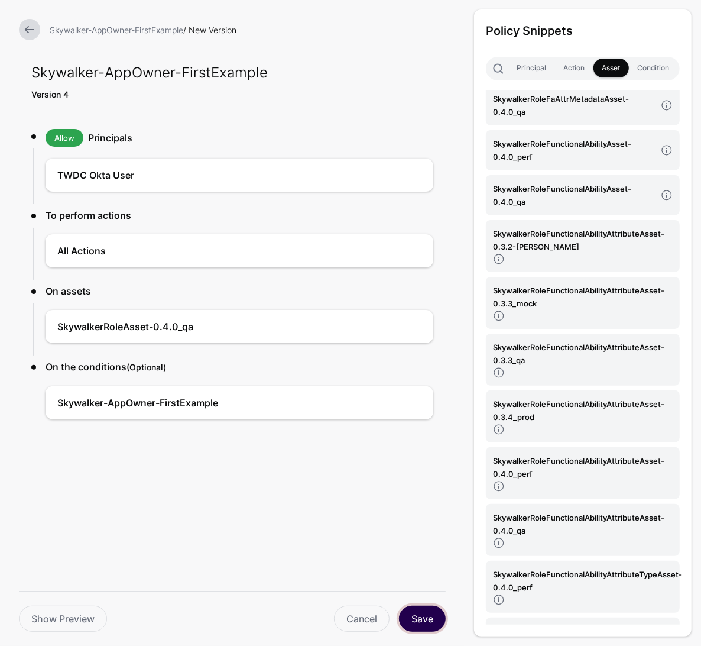
click at [427, 616] on button "Save" at bounding box center [422, 619] width 47 height 26
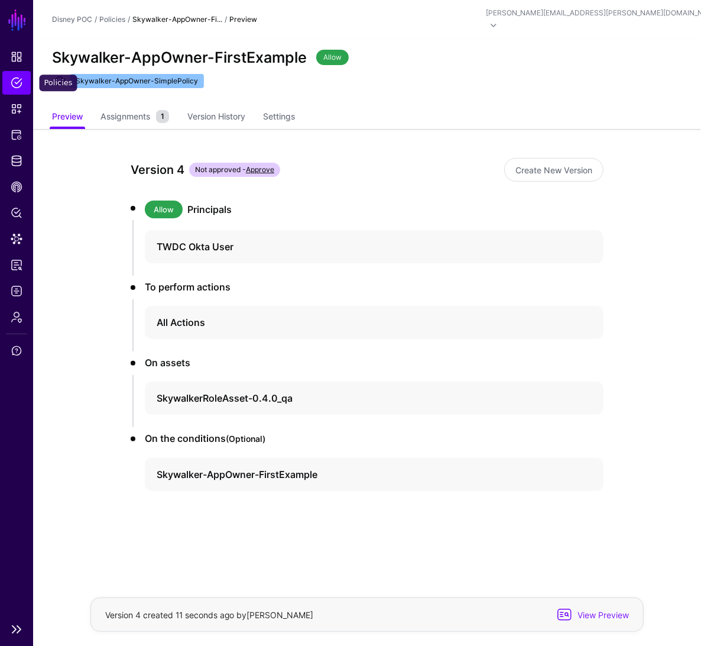
click at [18, 83] on span "Policies" at bounding box center [17, 83] width 12 height 12
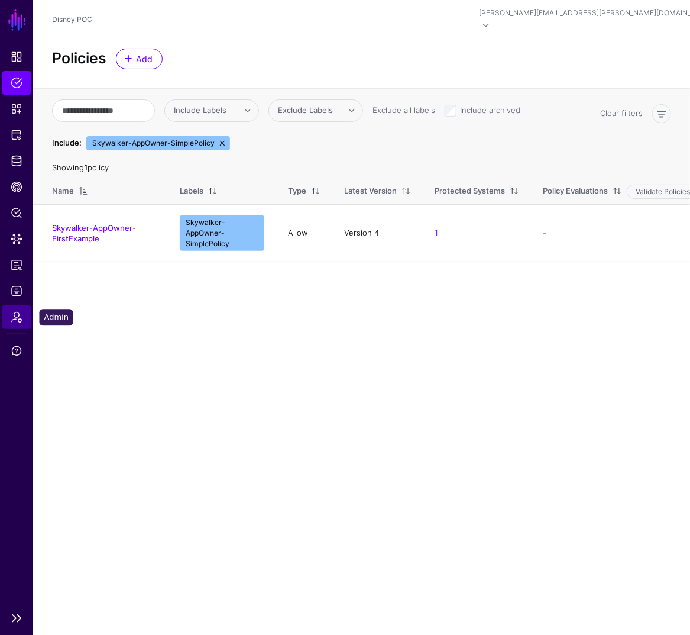
click at [17, 316] on span "Admin" at bounding box center [17, 317] width 12 height 12
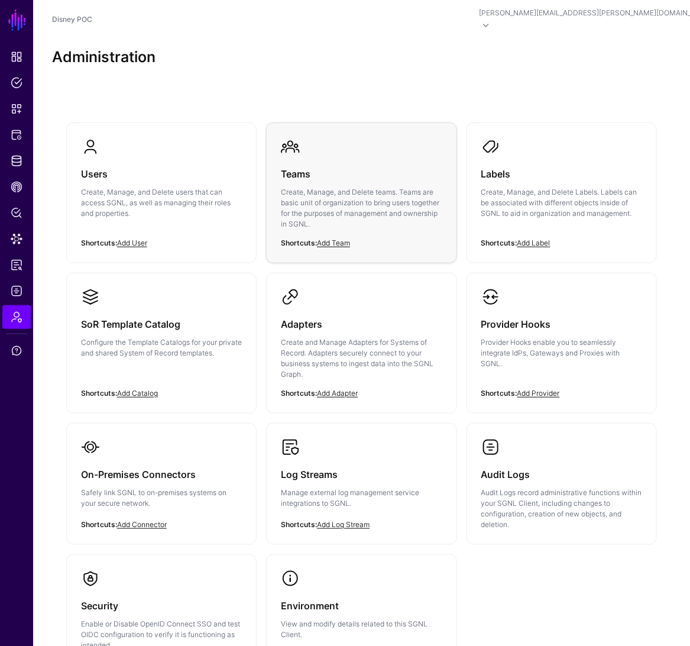
click at [336, 156] on div "Teams Create, Manage, and Delete teams. Teams are basic unit of organization to…" at bounding box center [361, 202] width 161 height 92
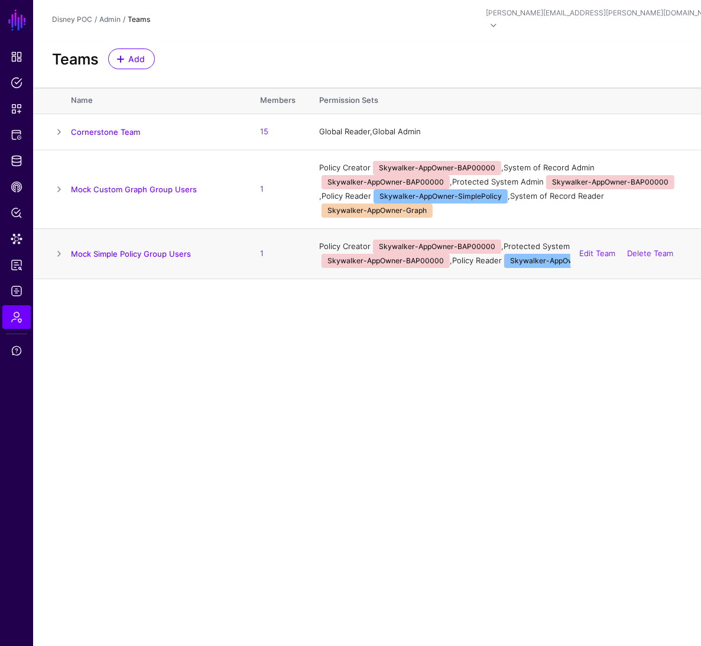
click at [57, 247] on span at bounding box center [59, 254] width 14 height 14
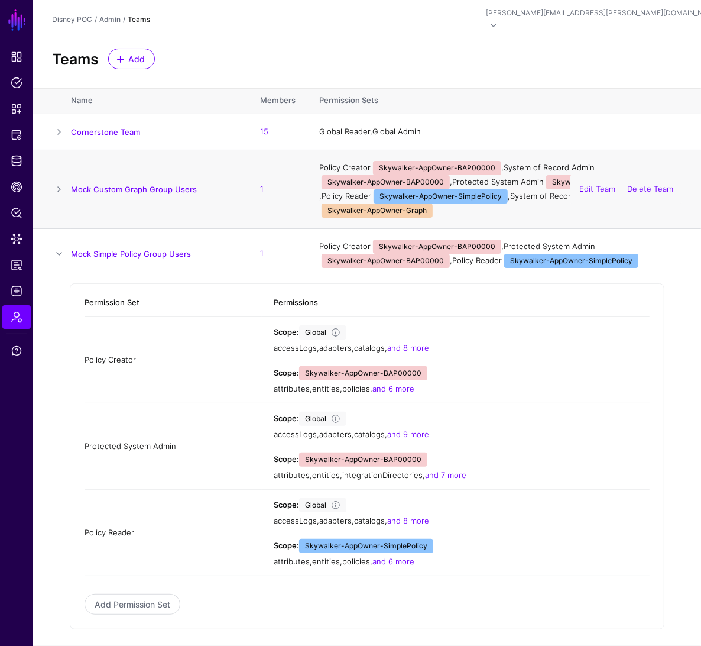
click at [56, 182] on span at bounding box center [59, 189] width 14 height 14
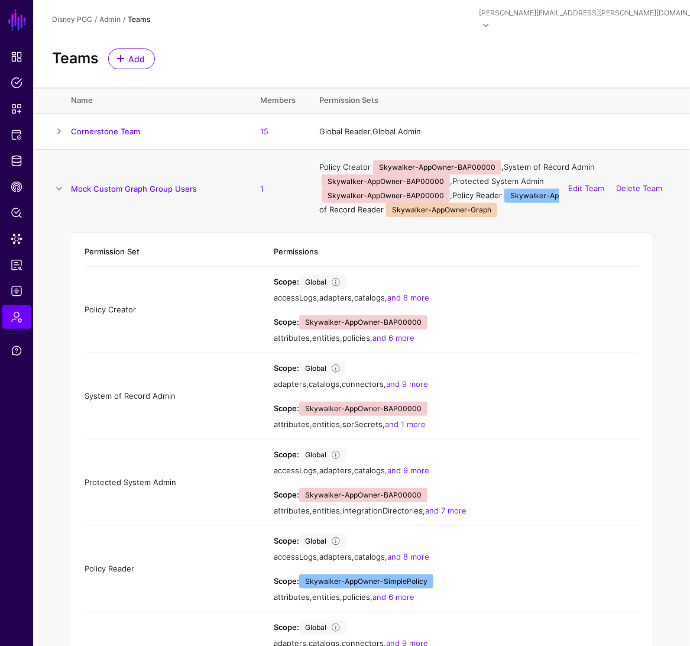
click at [57, 182] on span at bounding box center [59, 189] width 14 height 14
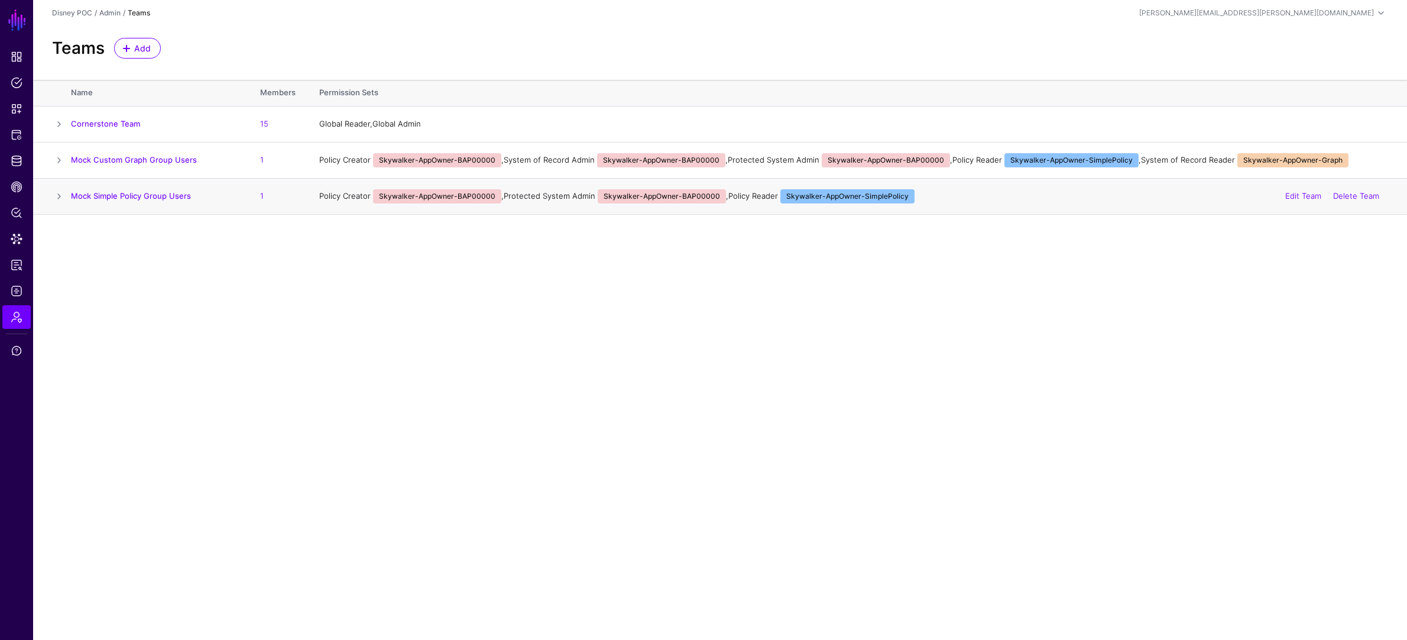
click at [62, 197] on span at bounding box center [59, 196] width 14 height 14
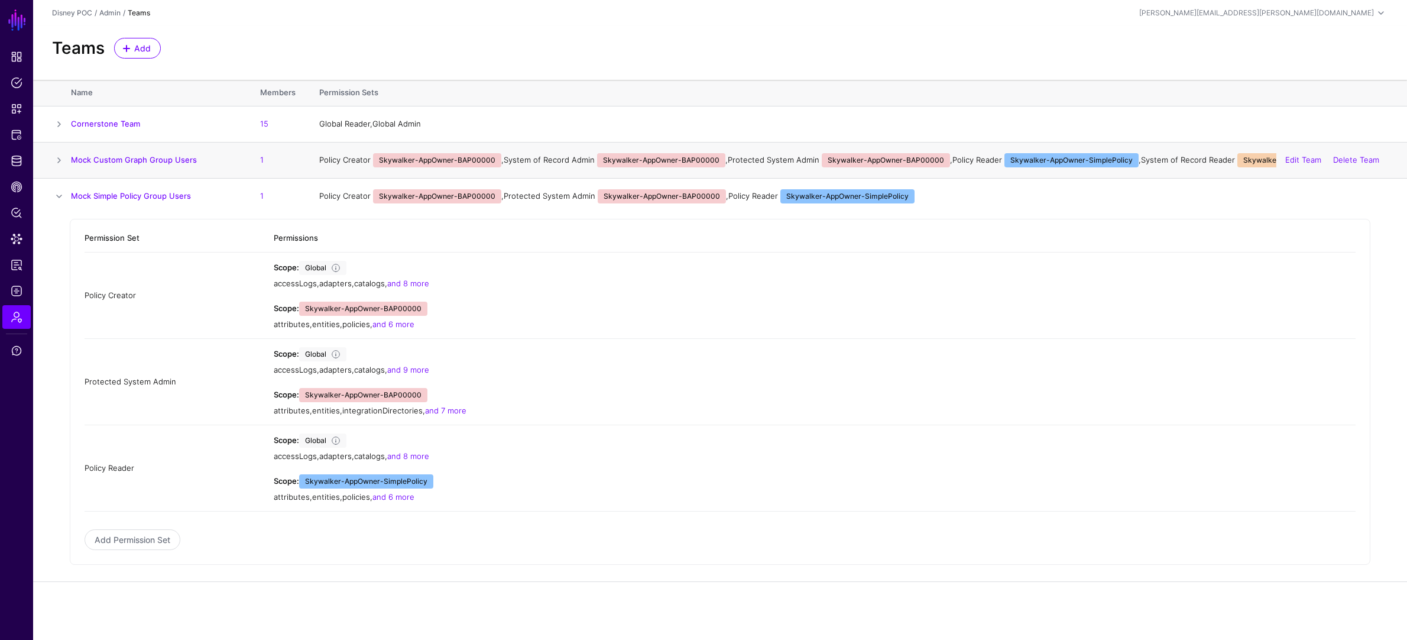
click at [58, 164] on span at bounding box center [59, 160] width 14 height 14
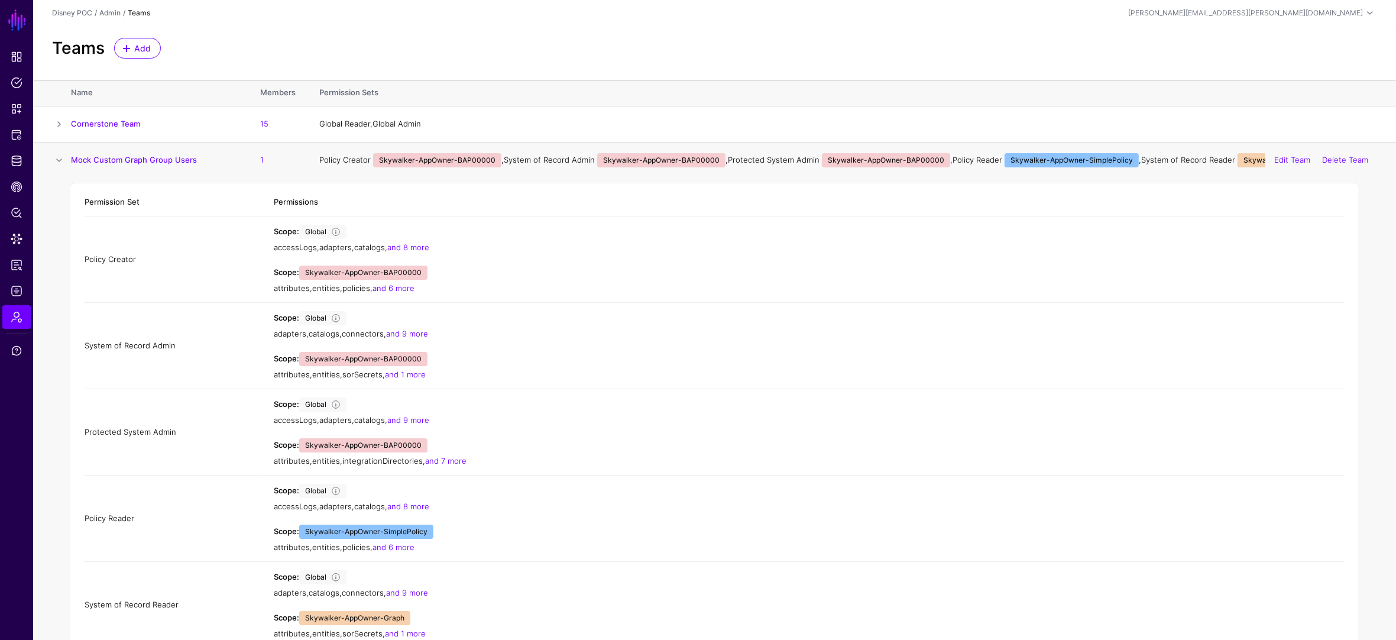
click at [62, 157] on span at bounding box center [59, 160] width 14 height 14
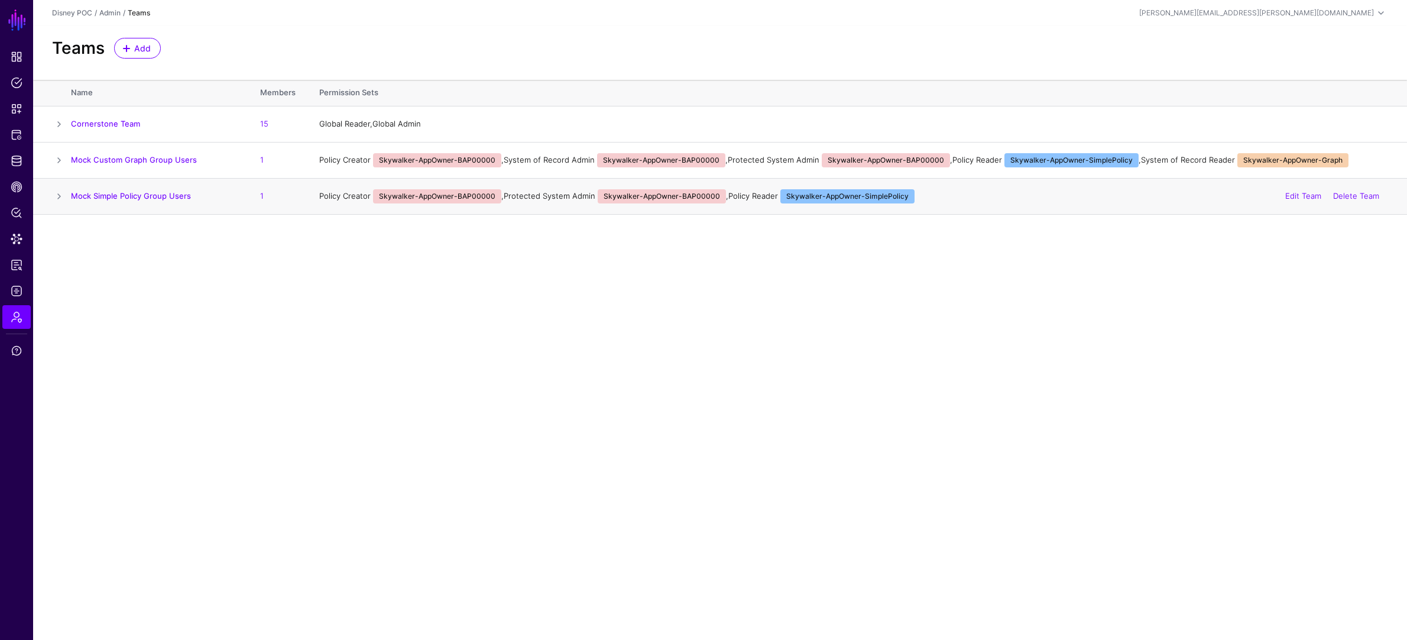
click at [60, 199] on span at bounding box center [59, 196] width 14 height 14
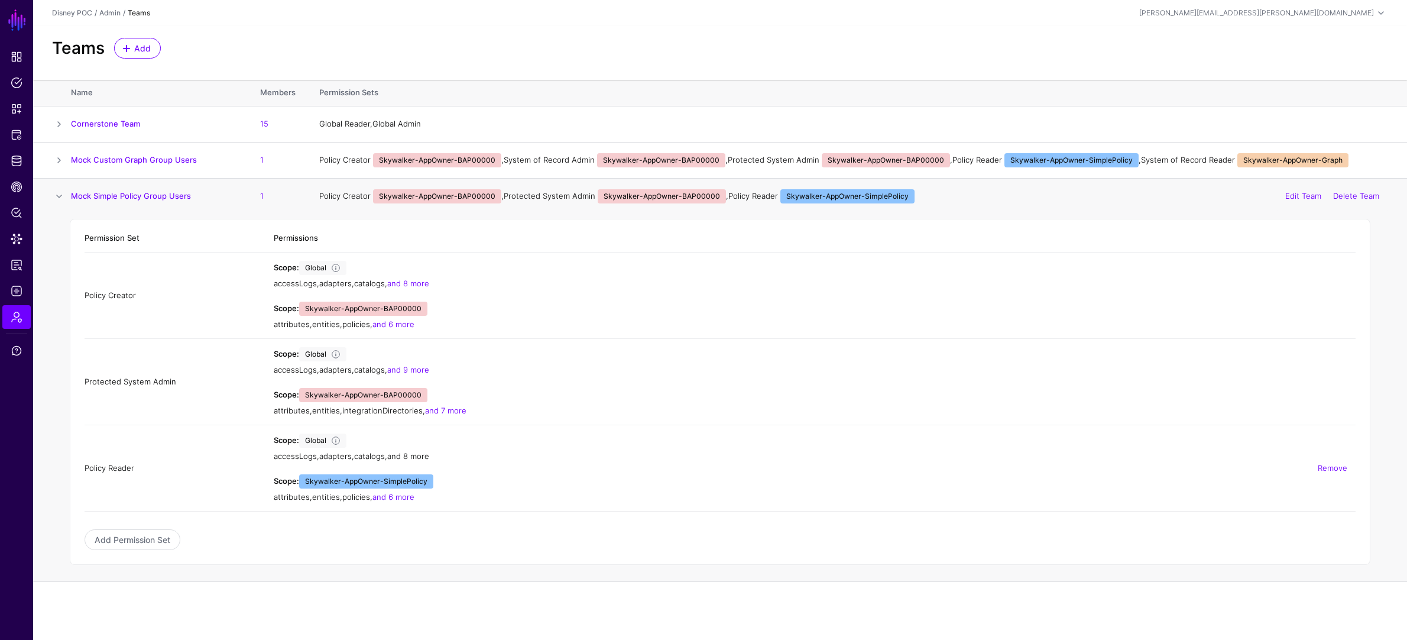
click at [416, 456] on link "and 8 more" at bounding box center [408, 455] width 42 height 9
click at [420, 371] on link "and 9 more" at bounding box center [408, 369] width 42 height 9
click at [448, 409] on link "and 7 more" at bounding box center [445, 410] width 41 height 9
